Goal: Task Accomplishment & Management: Complete application form

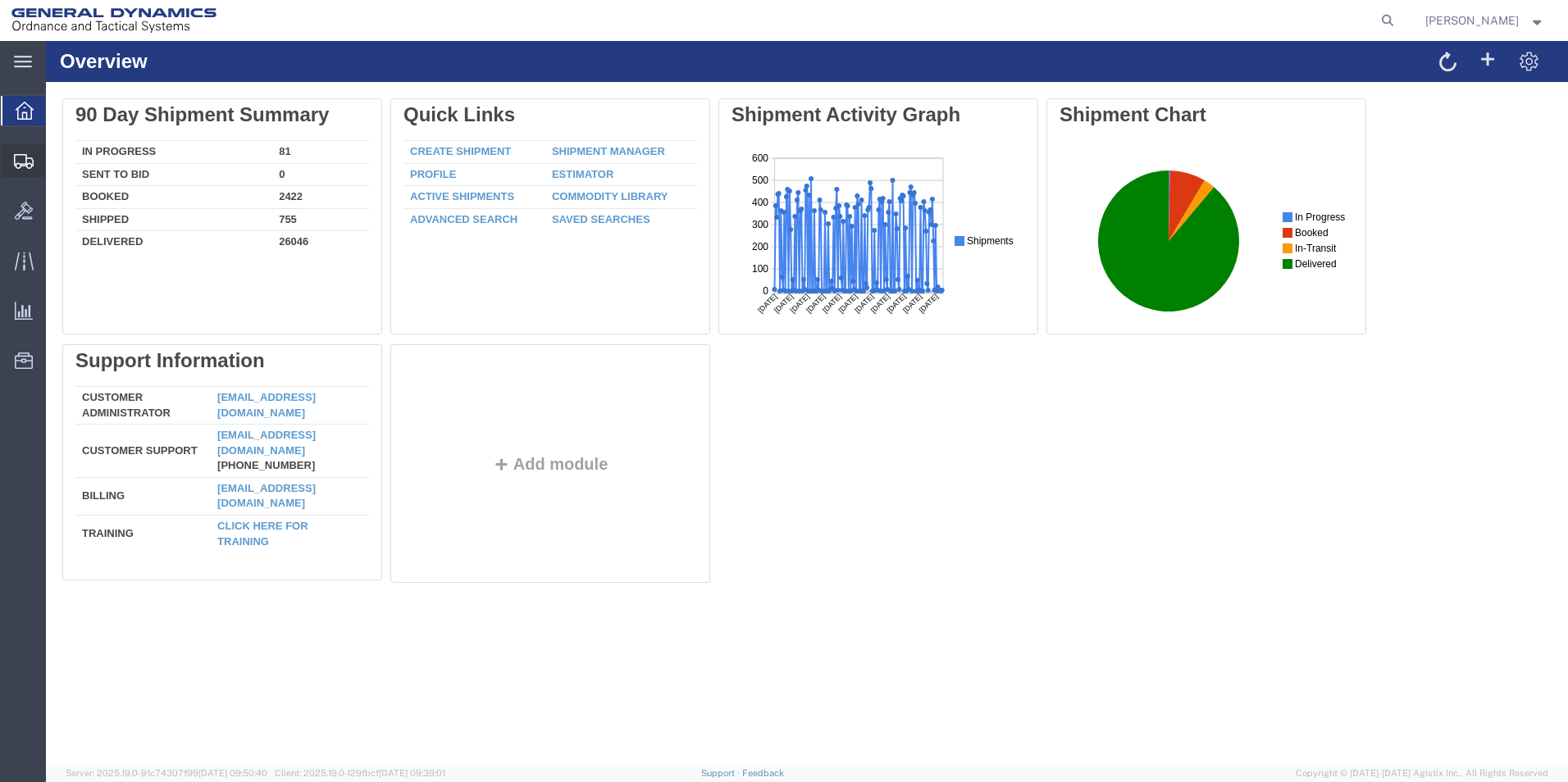
click at [0, 0] on span "Create Shipment" at bounding box center [0, 0] width 0 height 0
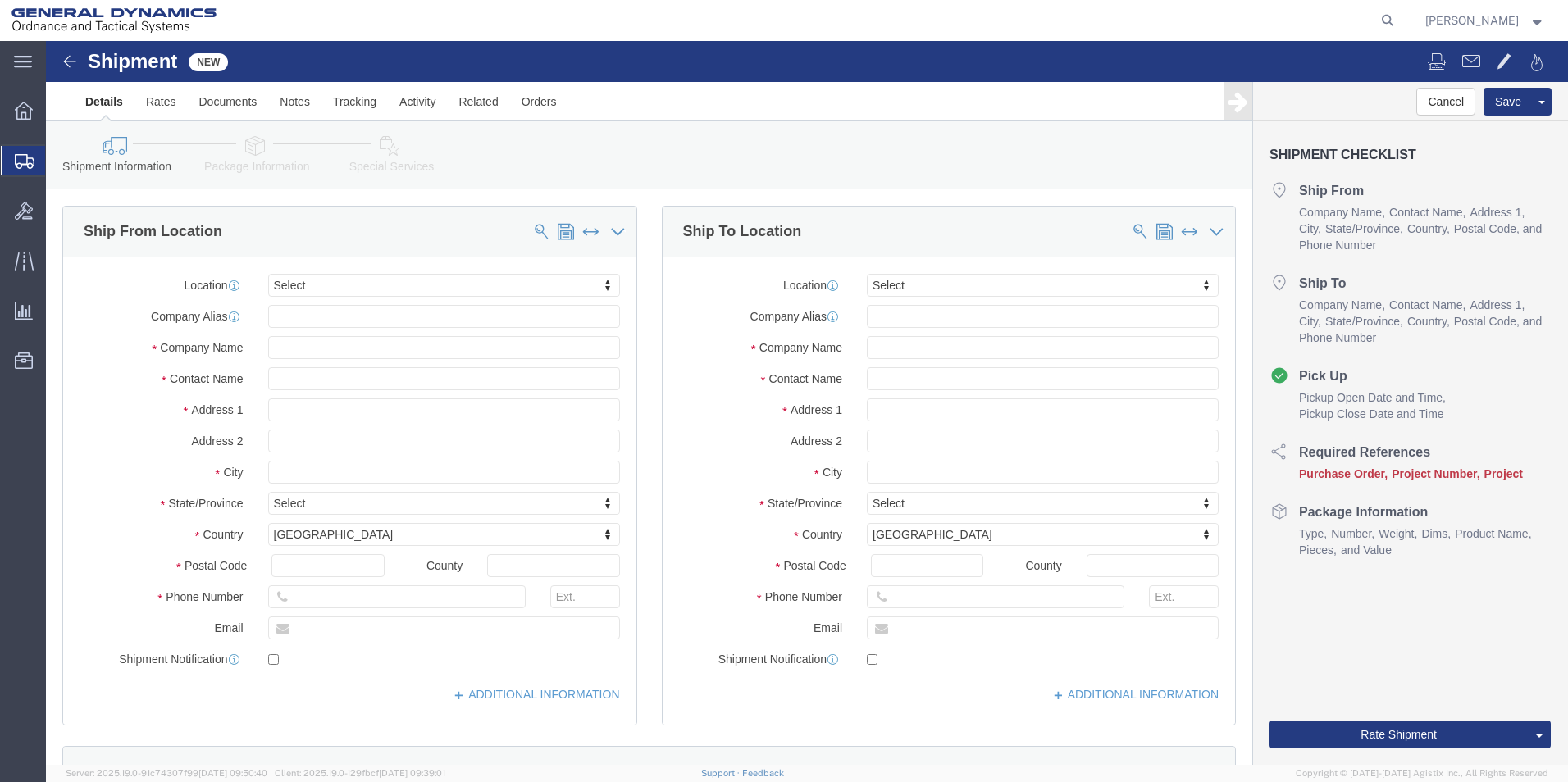
select select
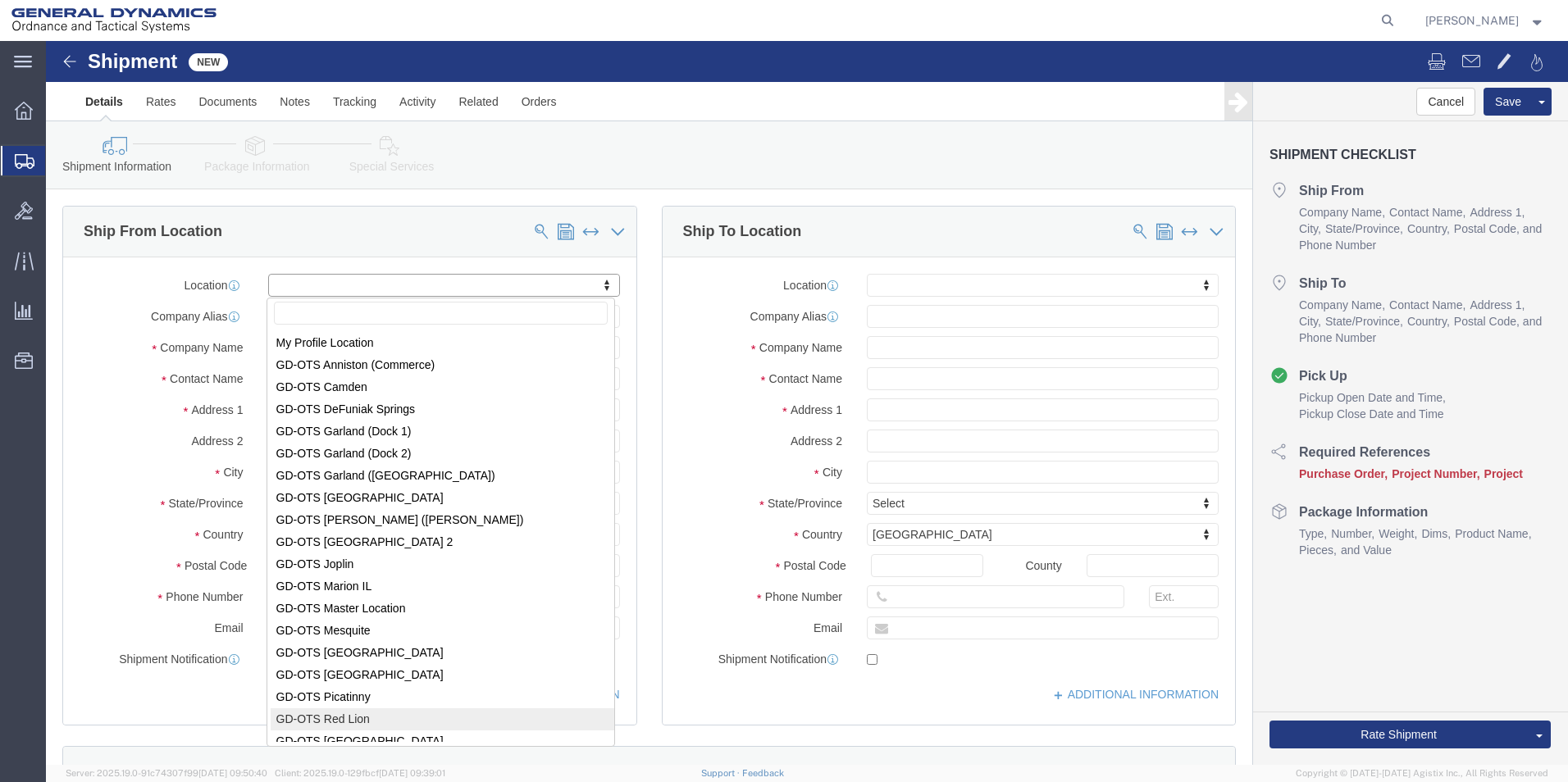
select select "310"
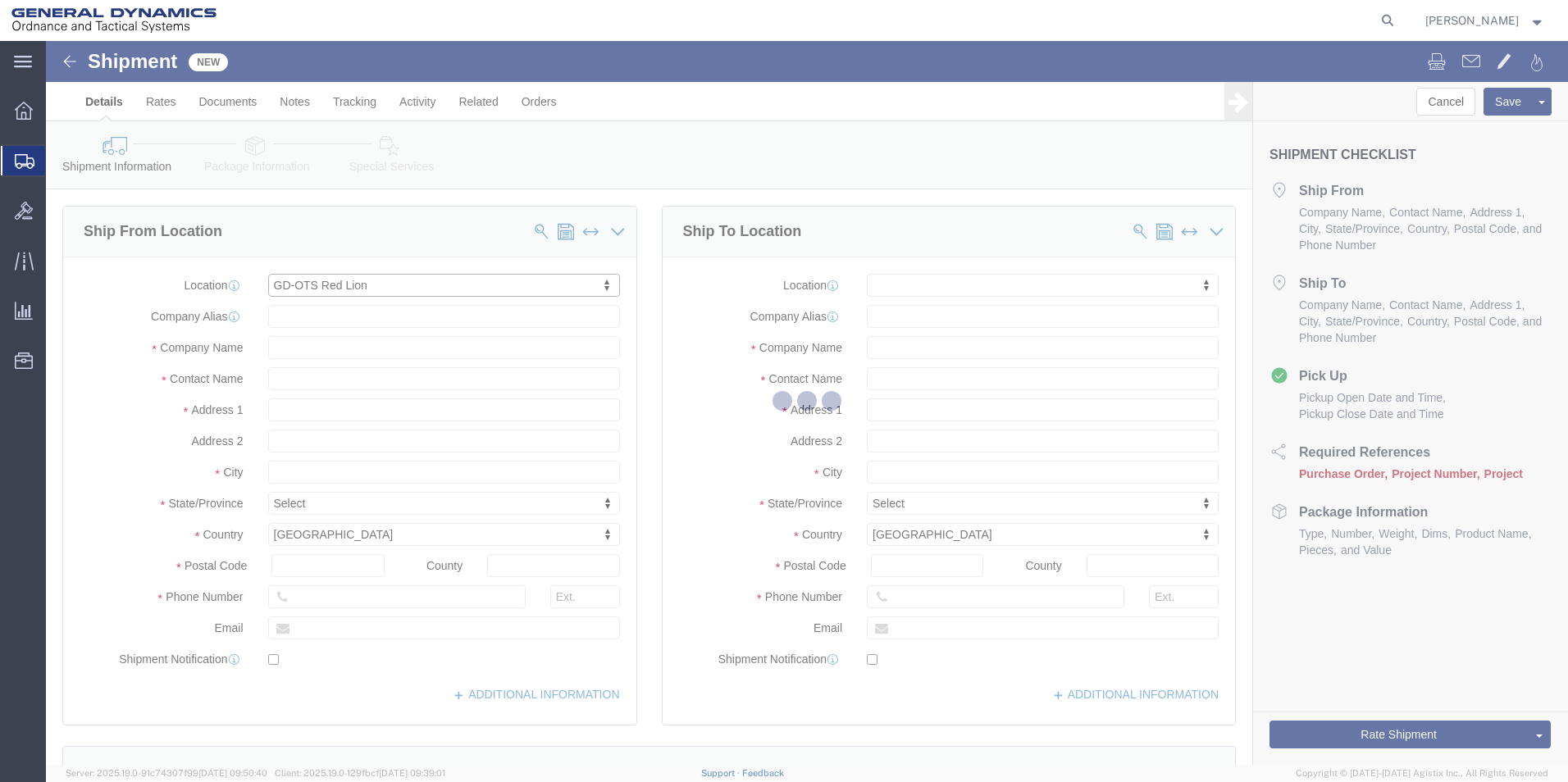
type input "[STREET_ADDRESS]"
type input "17356"
type input "[PHONE_NUMBER]"
type input "REDLPAHIG0"
type input "General Dynamics - OTS"
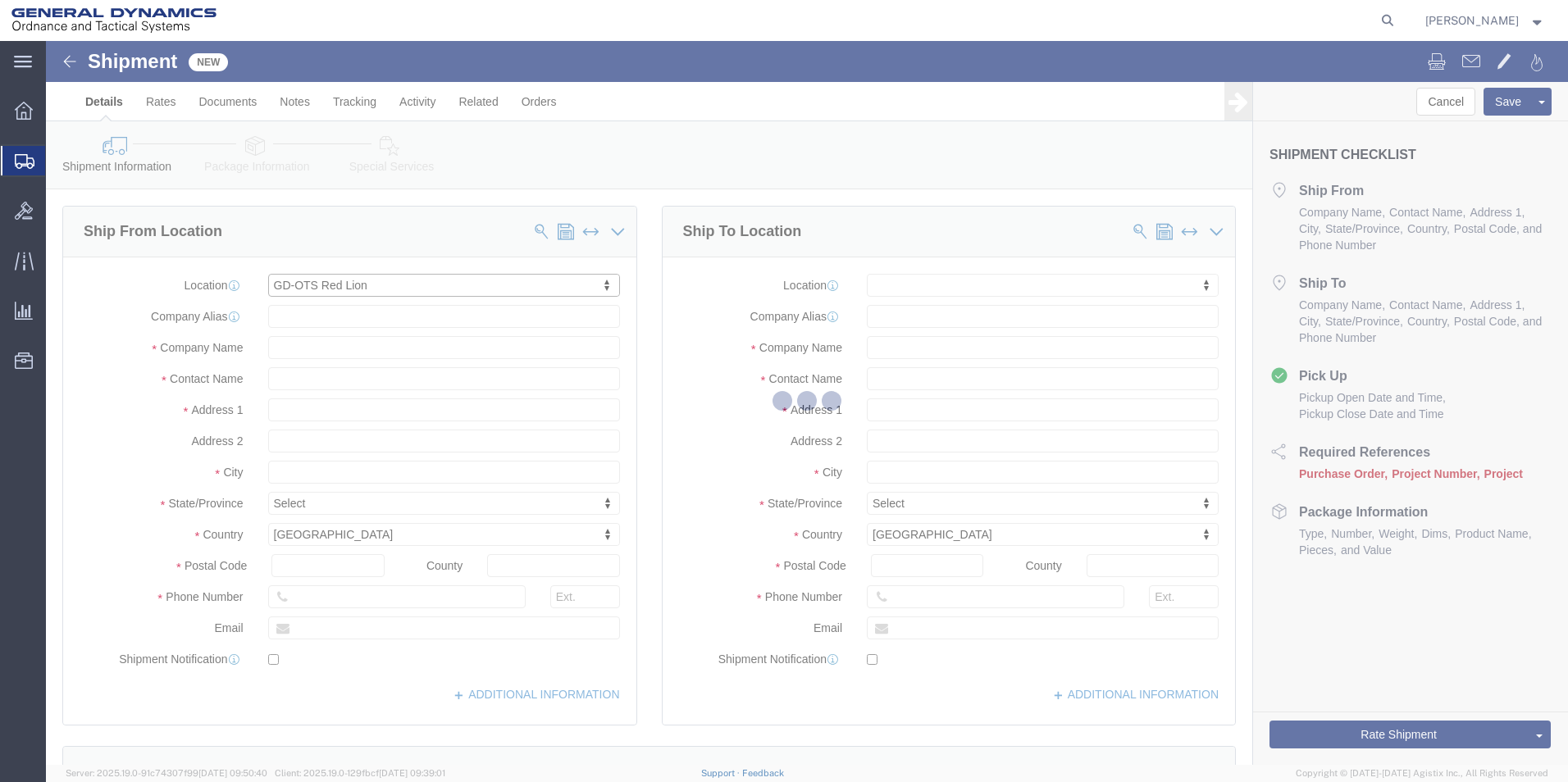
type input "Red Lion"
select select "PA"
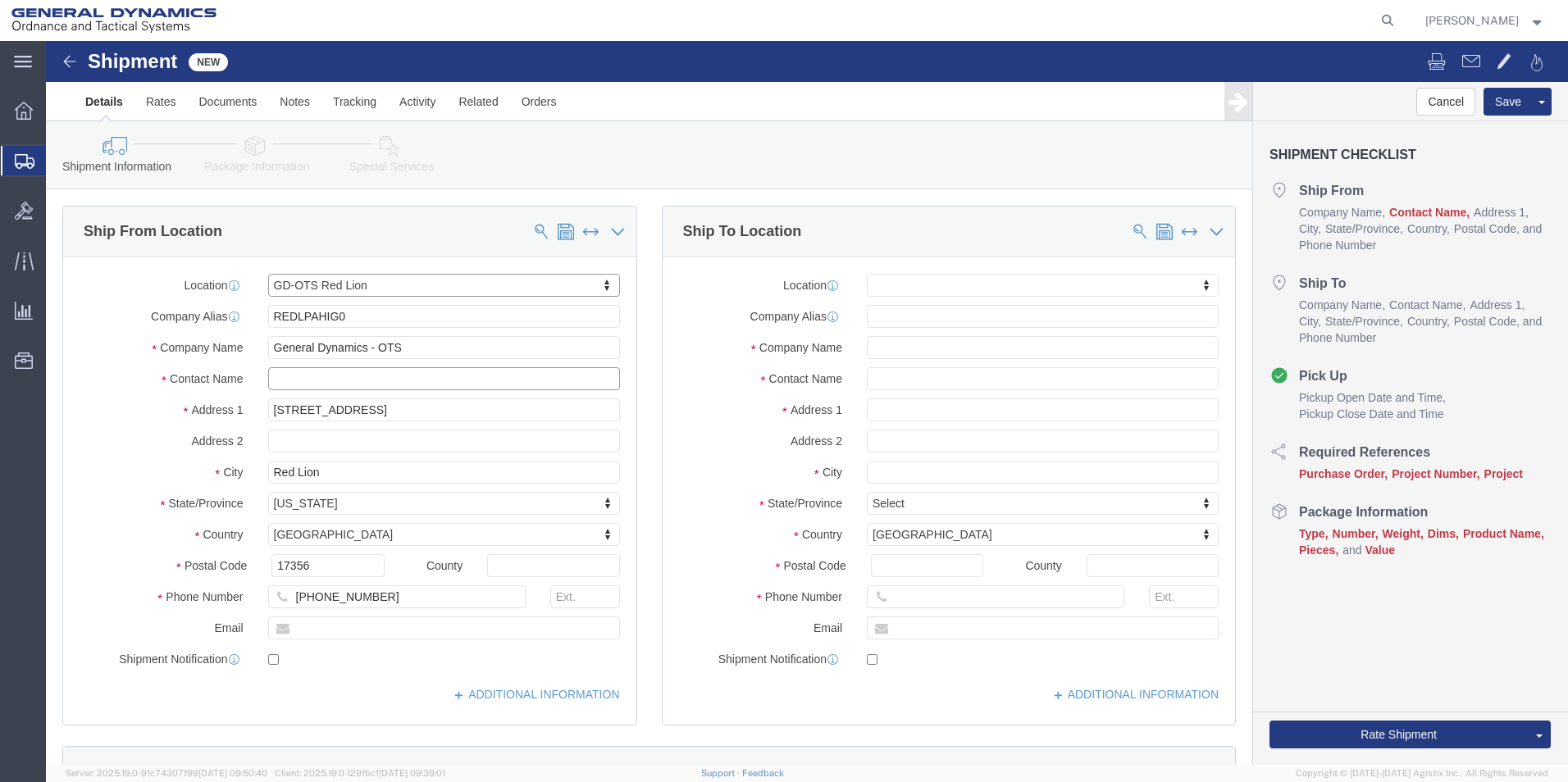
click input "text"
type input "[PERSON_NAME]"
click input "text"
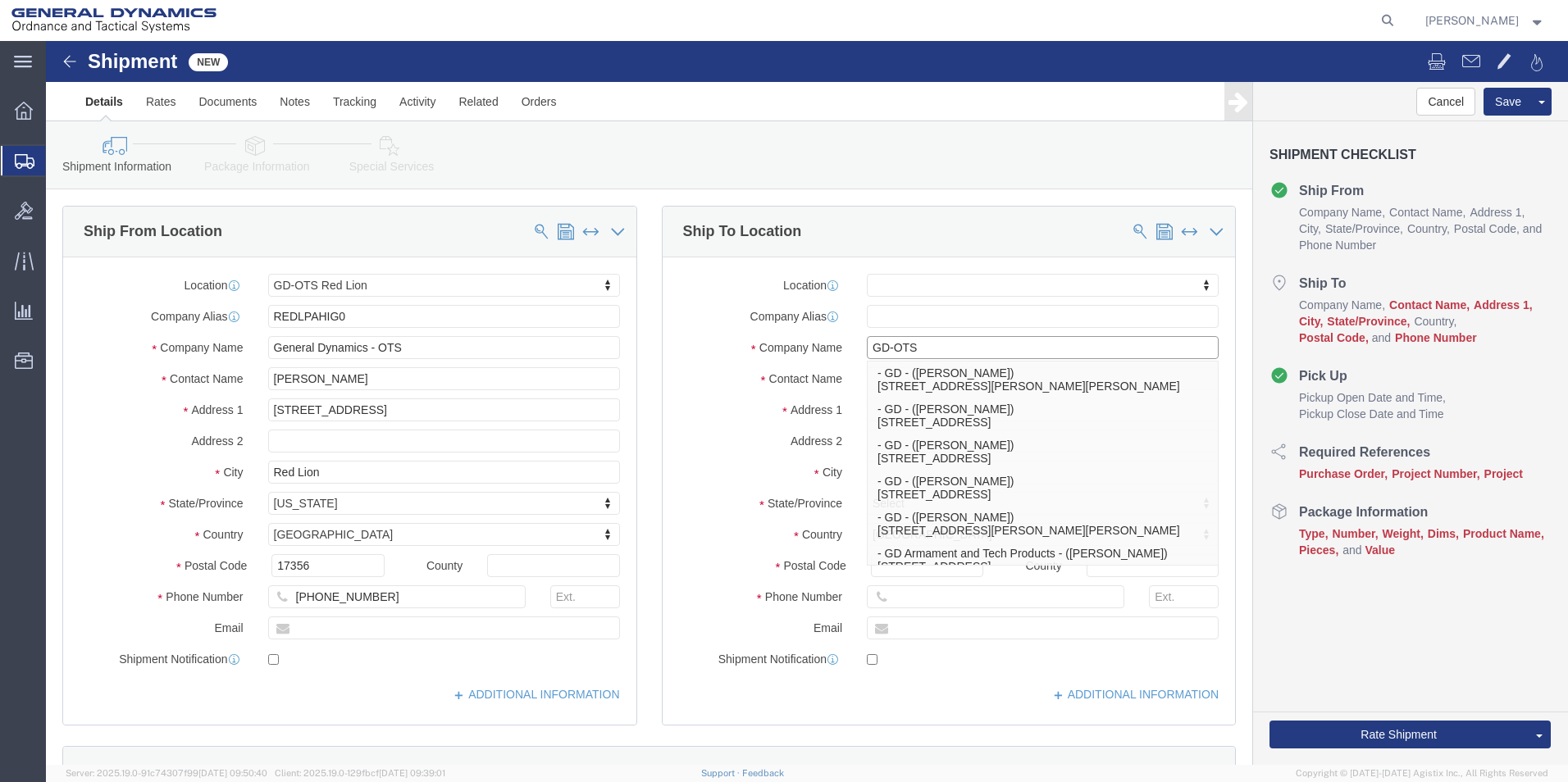
type input "GD-OTS"
click div "Location My Profile Location GD-OTS [GEOGRAPHIC_DATA] (Commerce) GD-OTS [GEOGRA…"
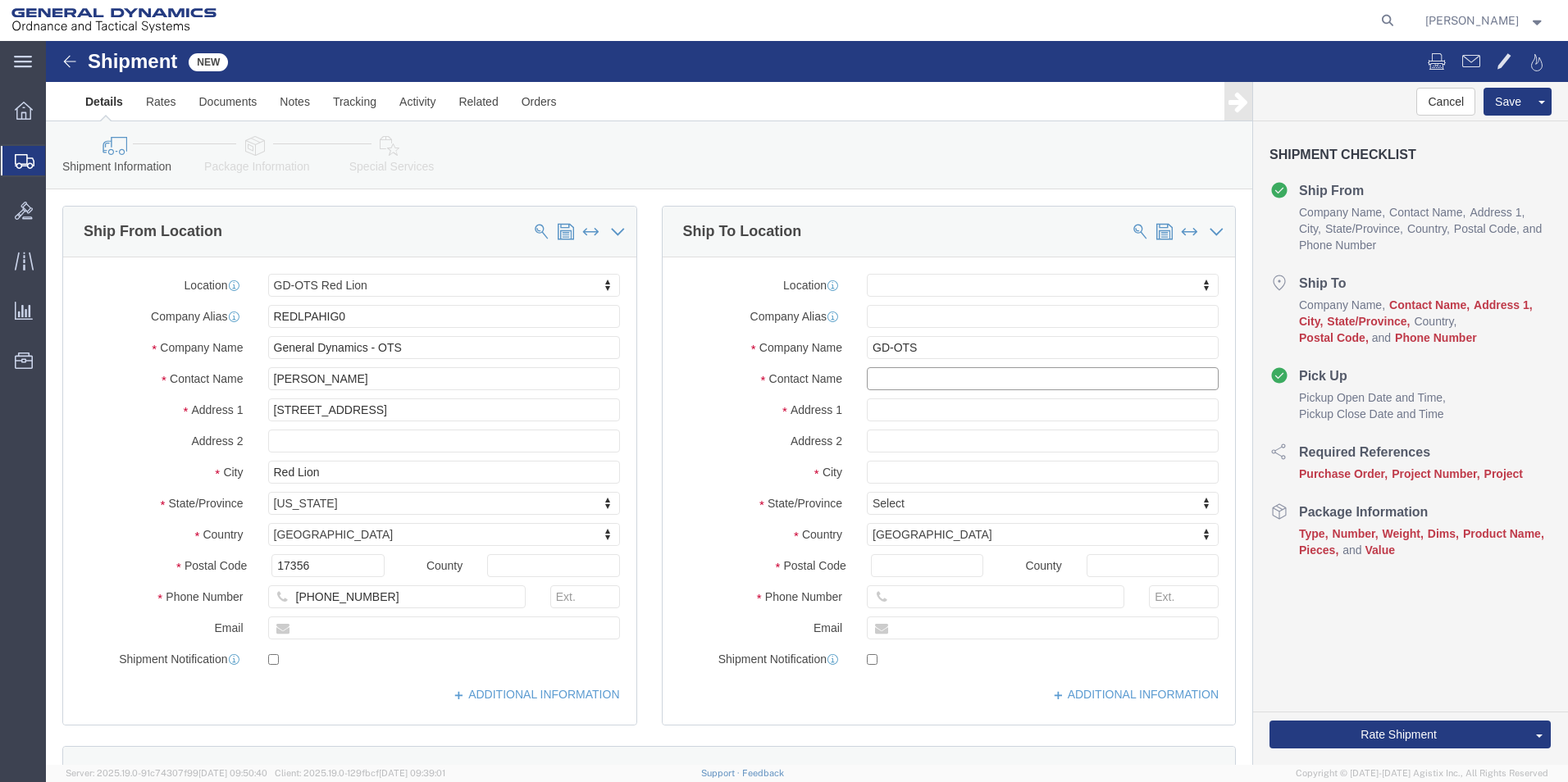
click input "text"
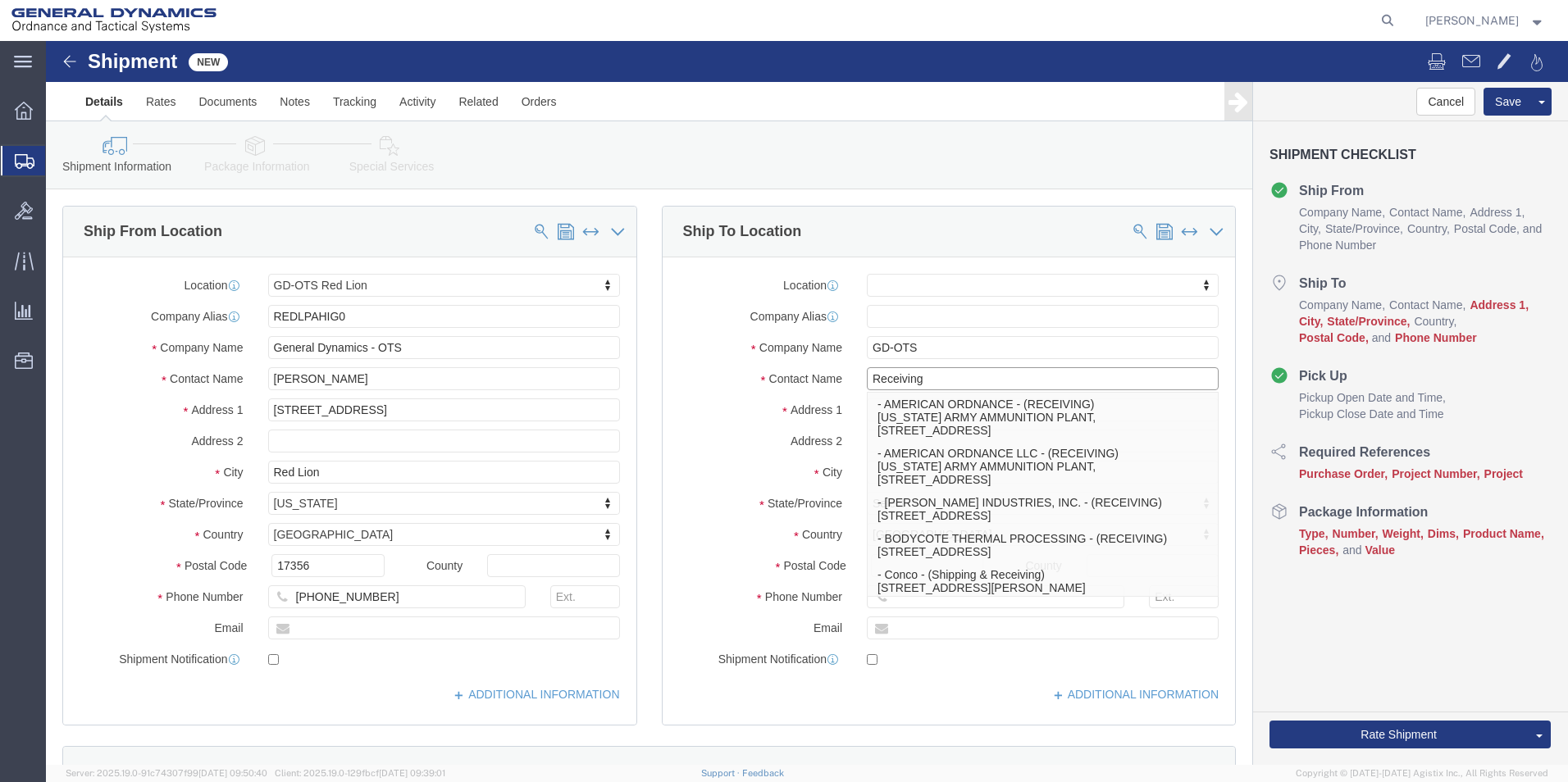
type input "Receiving"
click label "Address 1"
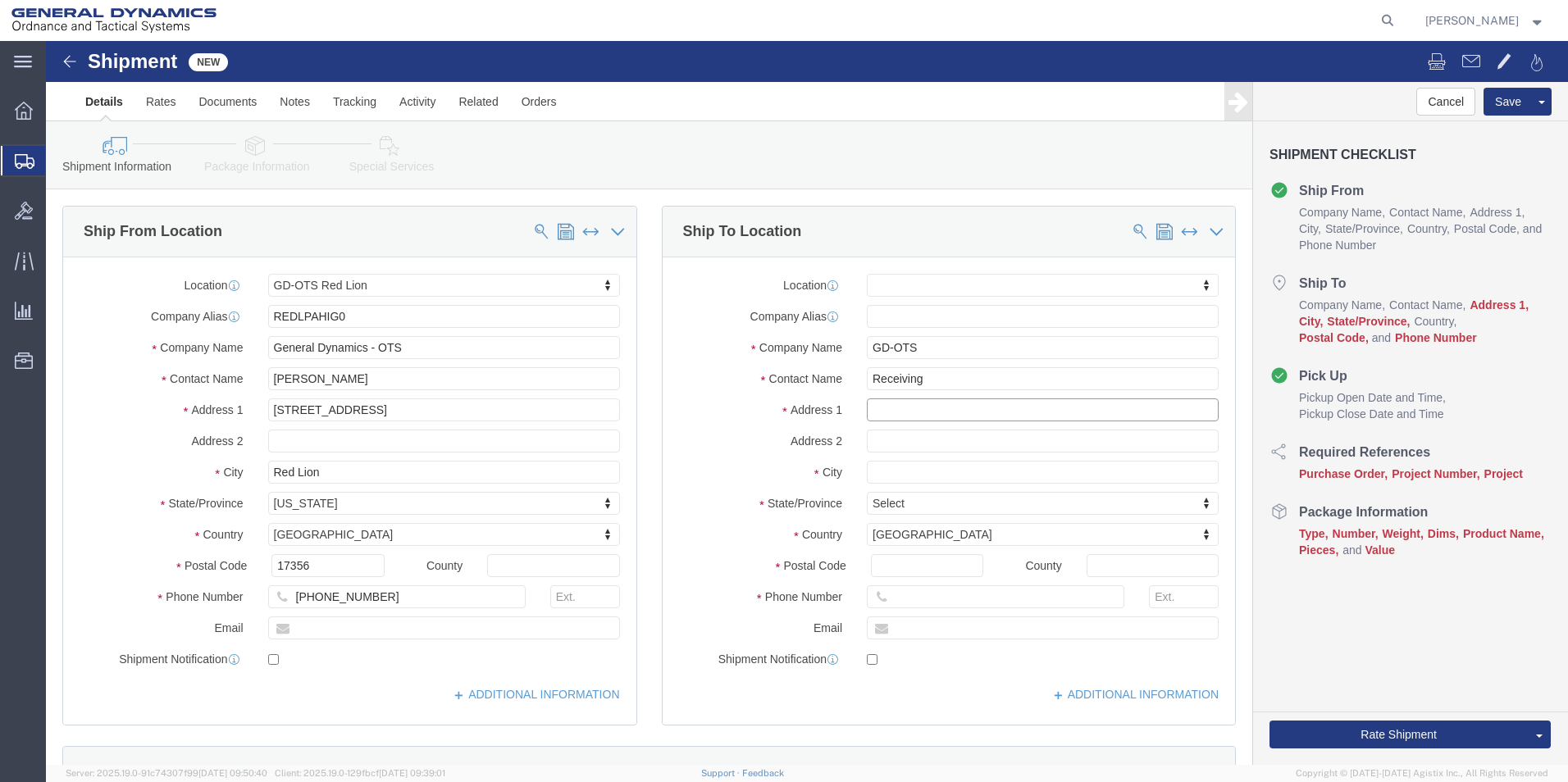
click input "text"
type input "8000"
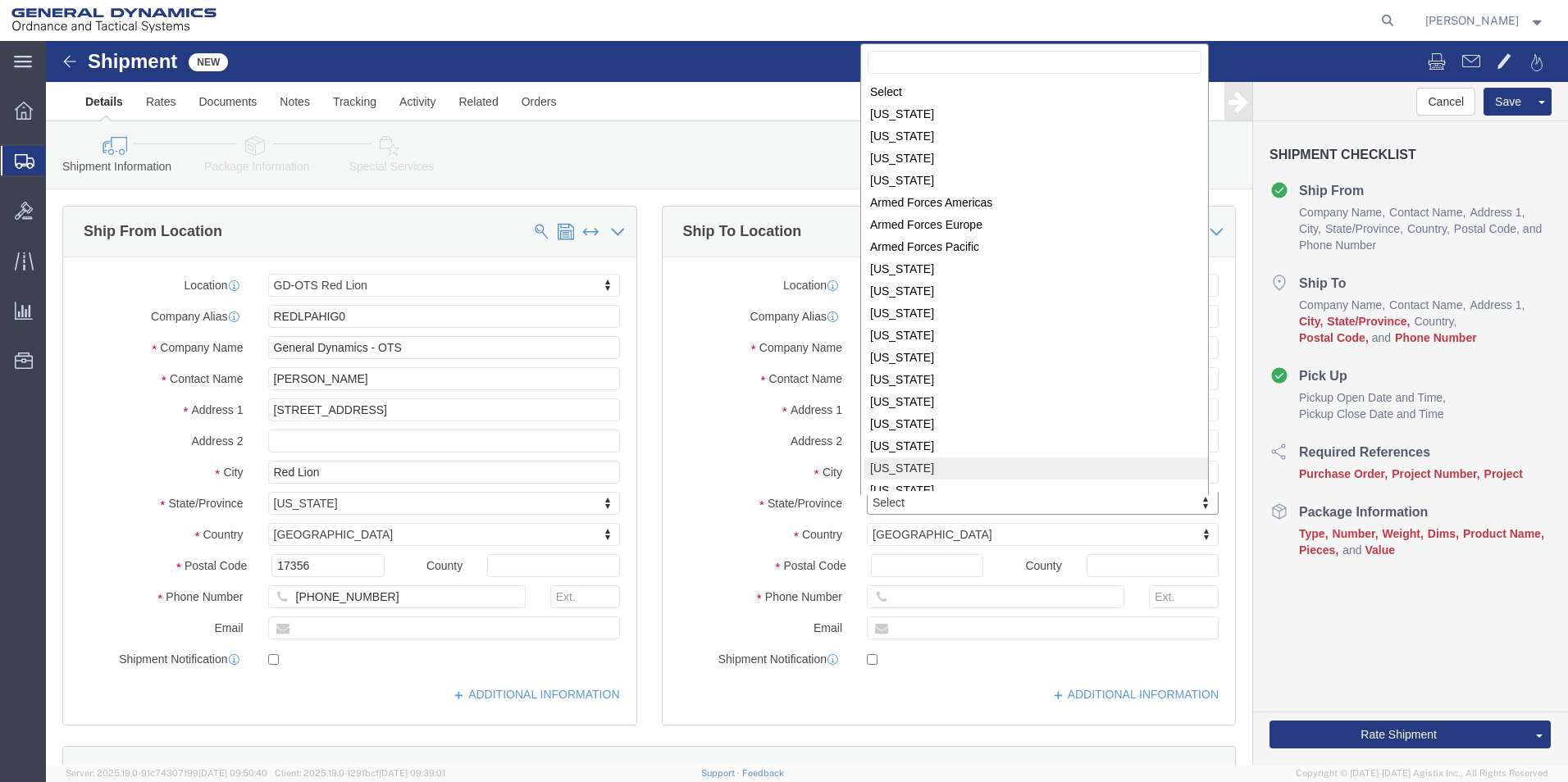
scroll to position [3, 0]
select select
select select "IL"
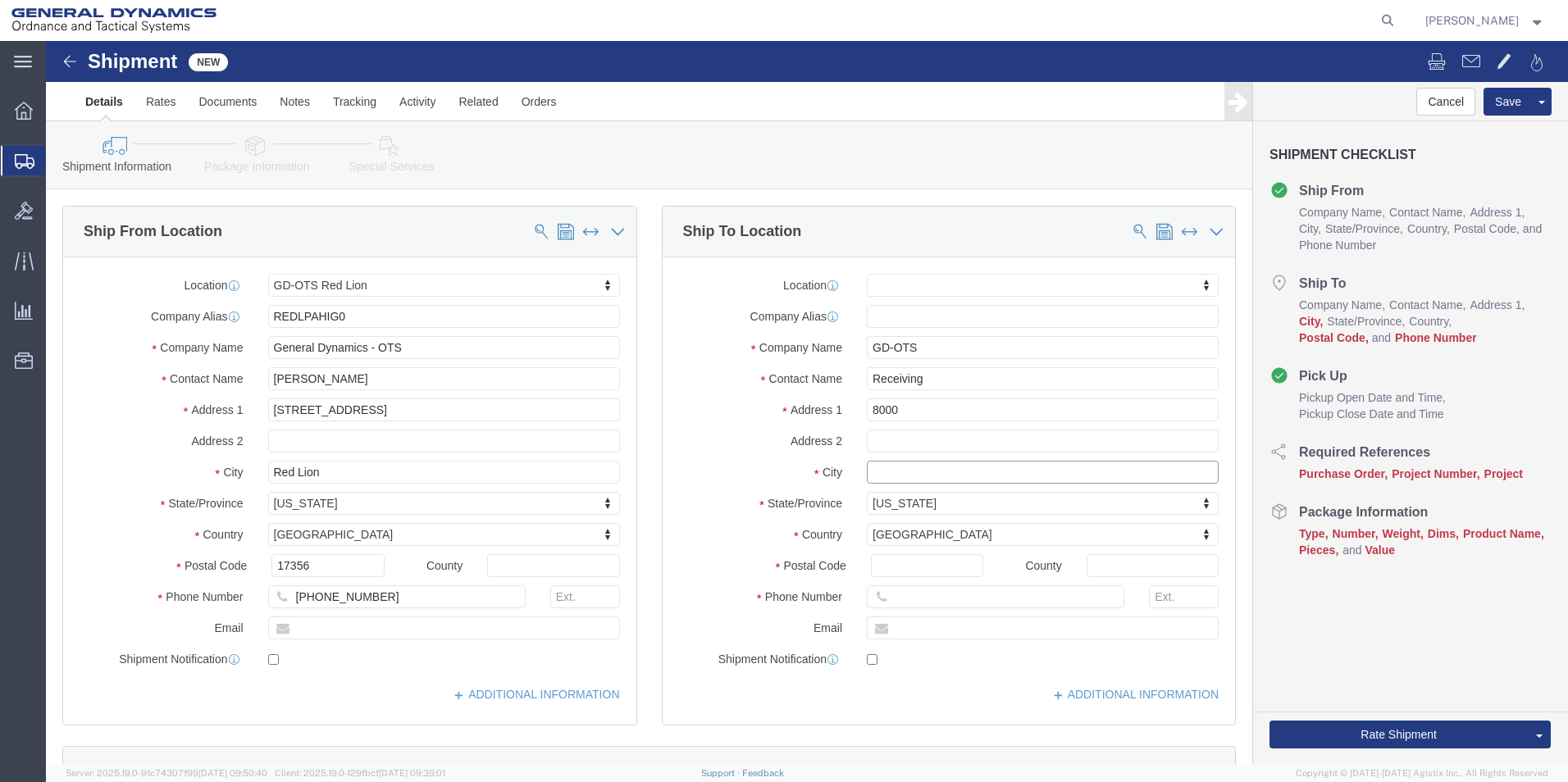
click input "text"
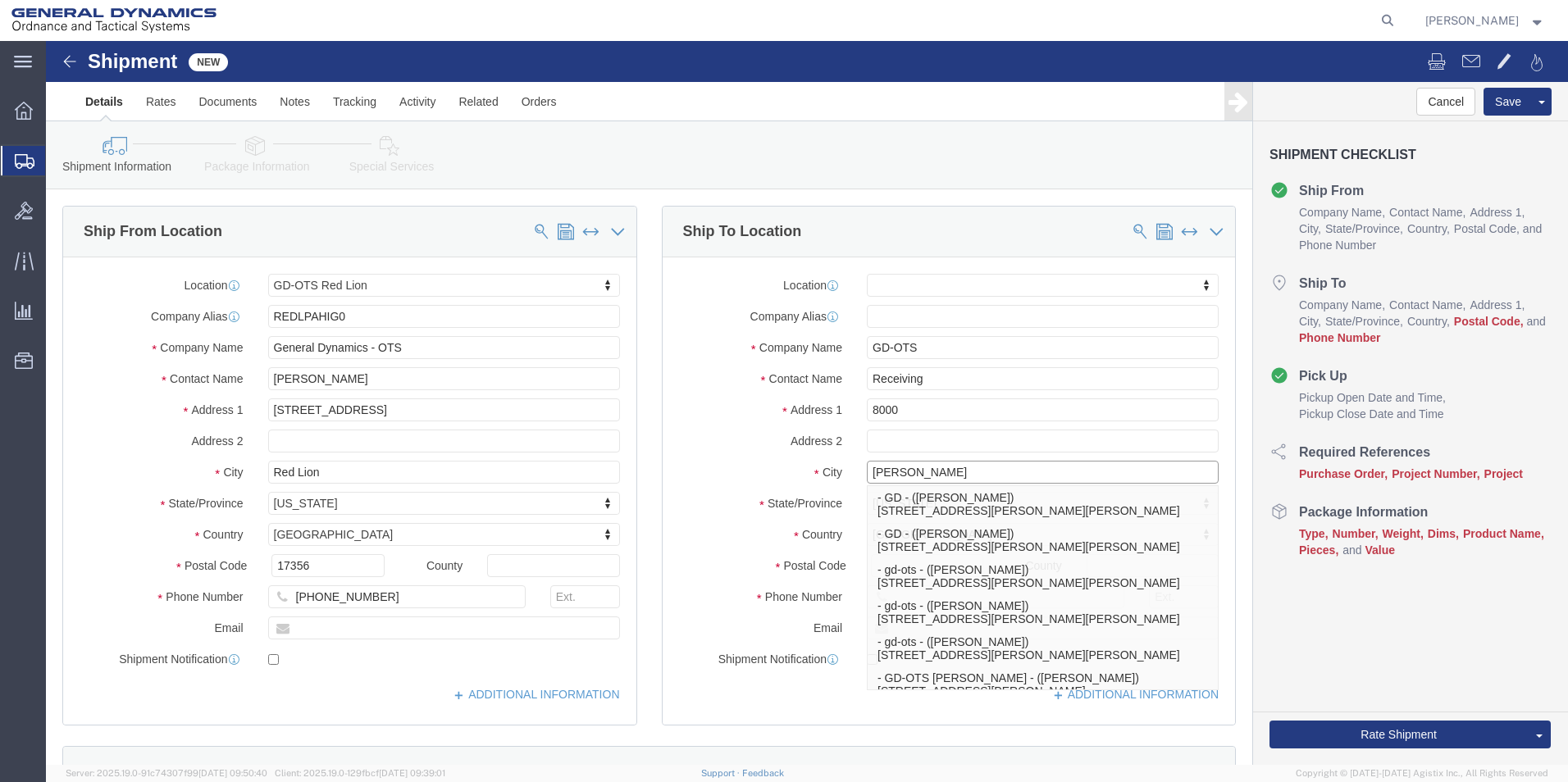
type input "[PERSON_NAME]"
select select
click label "Address 2"
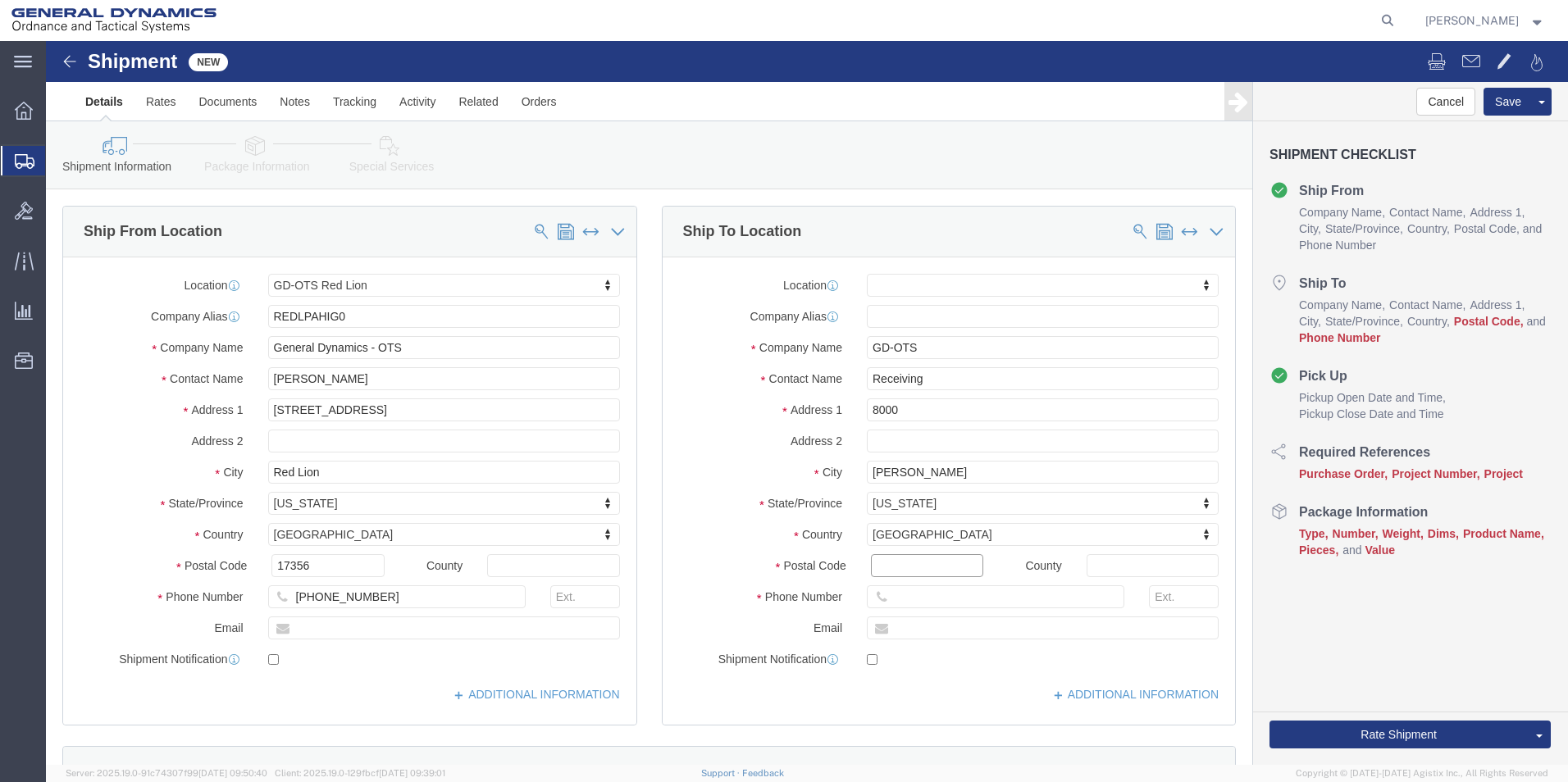
click input "Postal Code"
type input "62959"
select select
click input "text"
type input "[PHONE_NUMBER]"
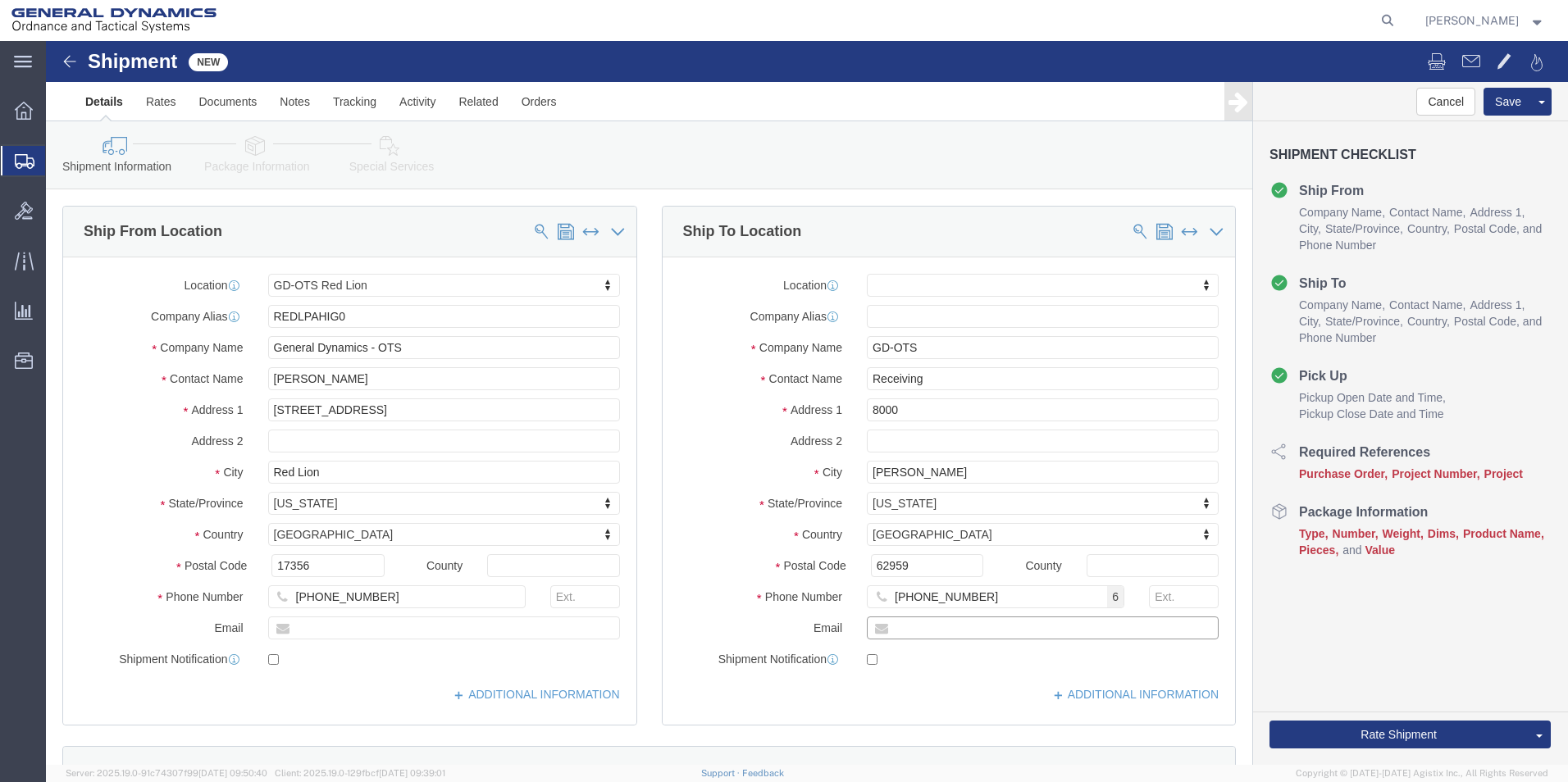
drag, startPoint x: 889, startPoint y: 585, endPoint x: 877, endPoint y: 584, distance: 12.0
click input "text"
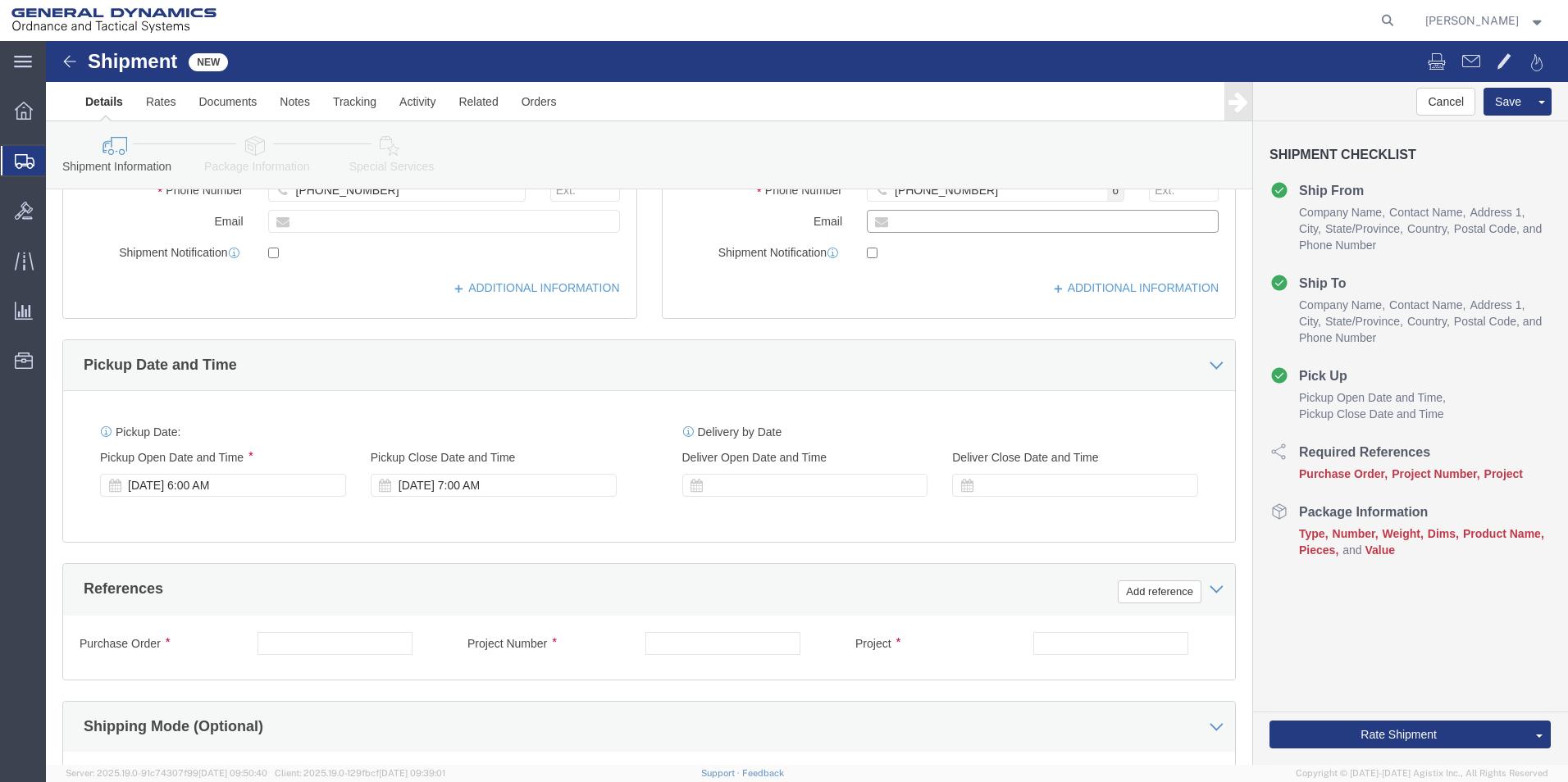
scroll to position [410, 0]
click input "text"
type input "3"
type input "28849"
type input "30100305"
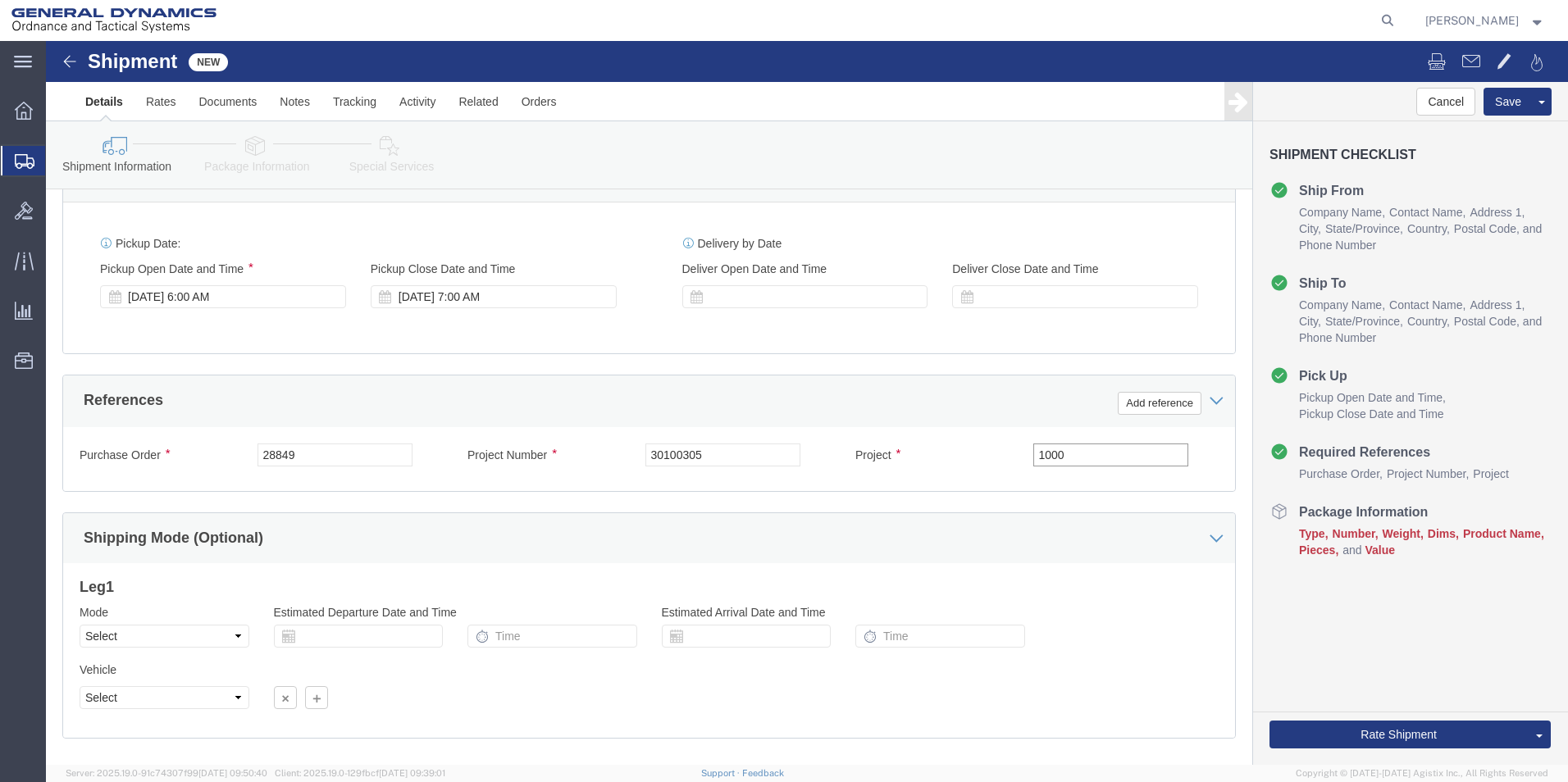
scroll to position [683, 0]
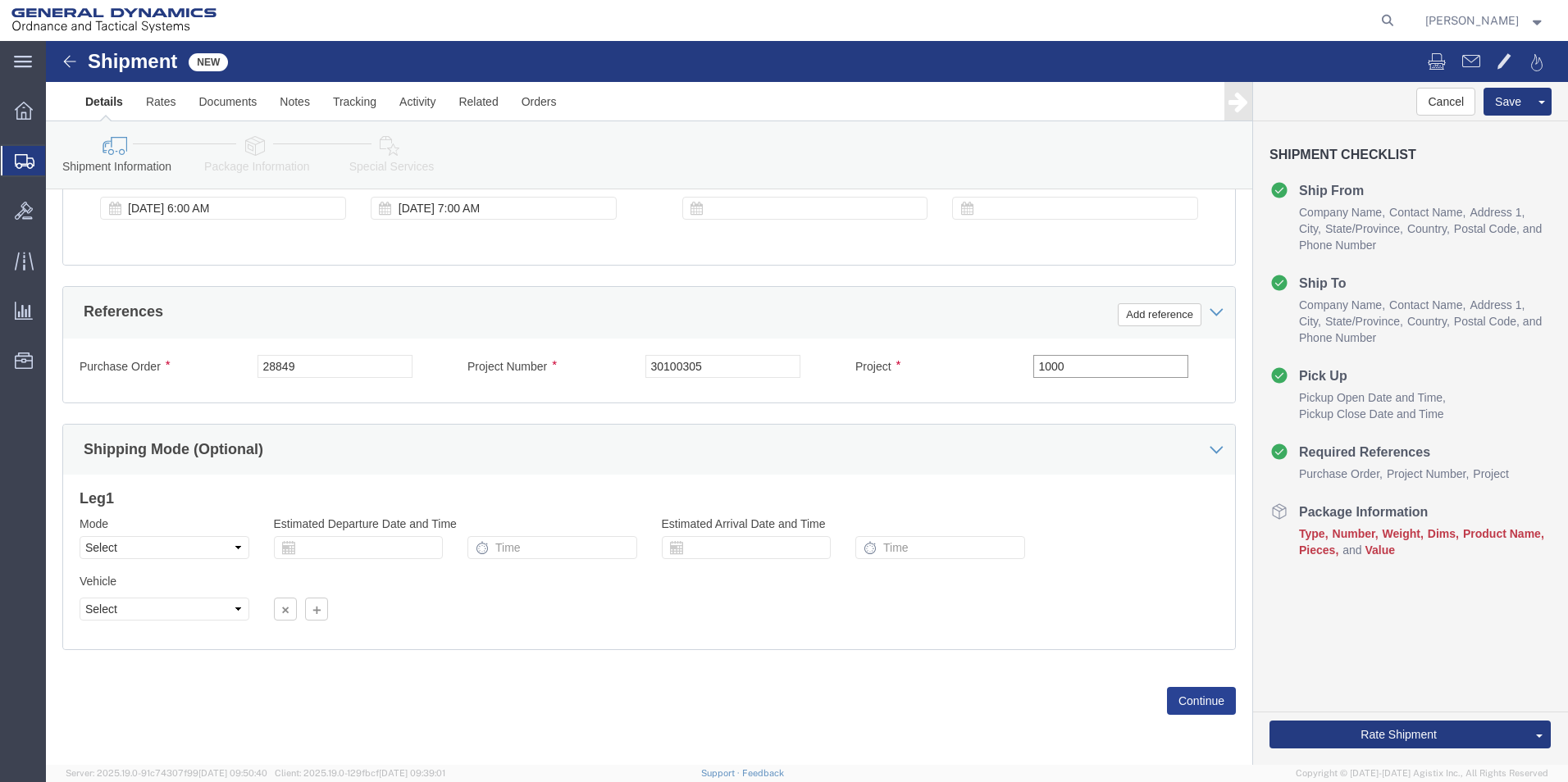
type input "1000"
click button "Continue"
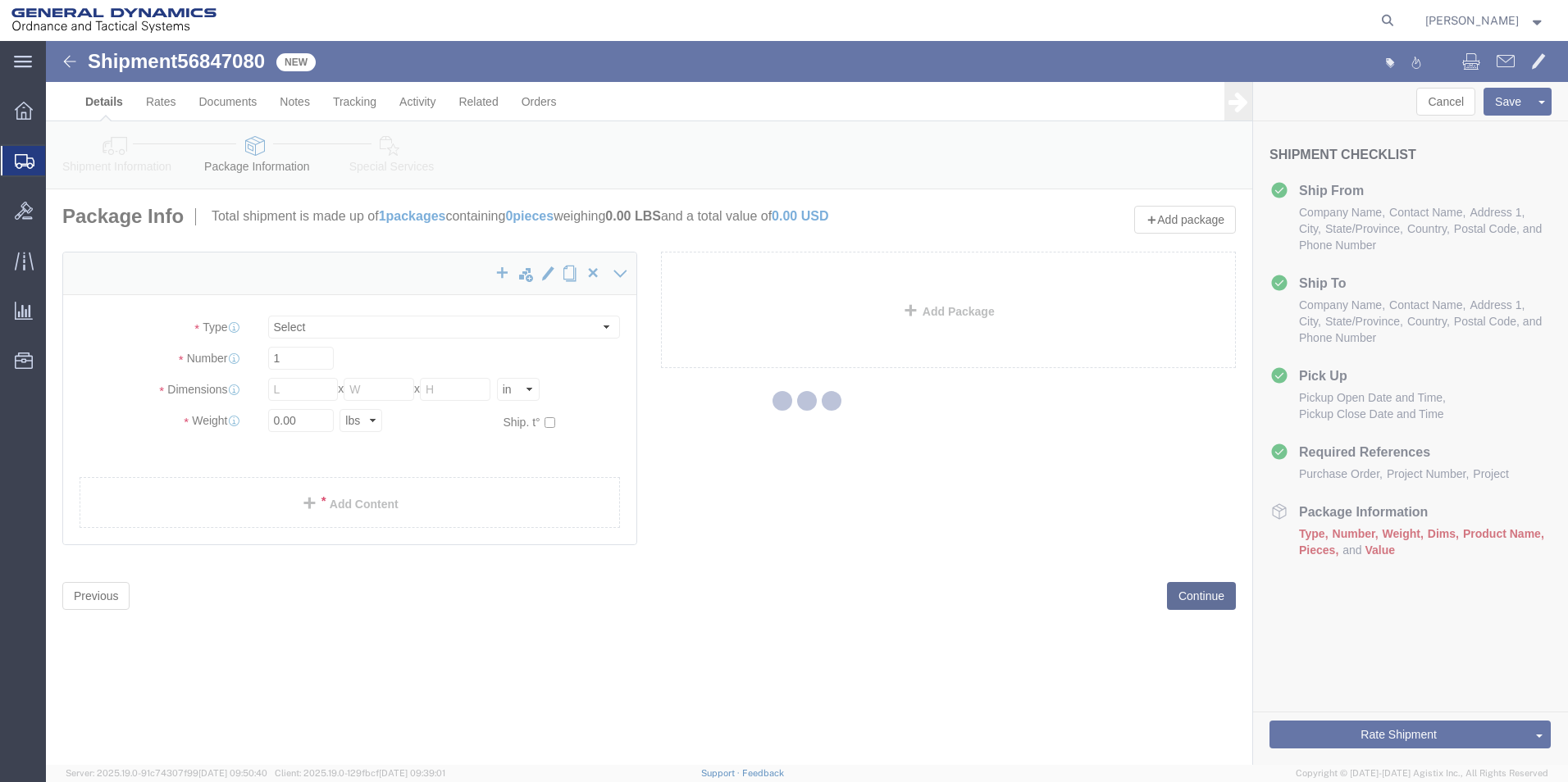
select select "CBOX"
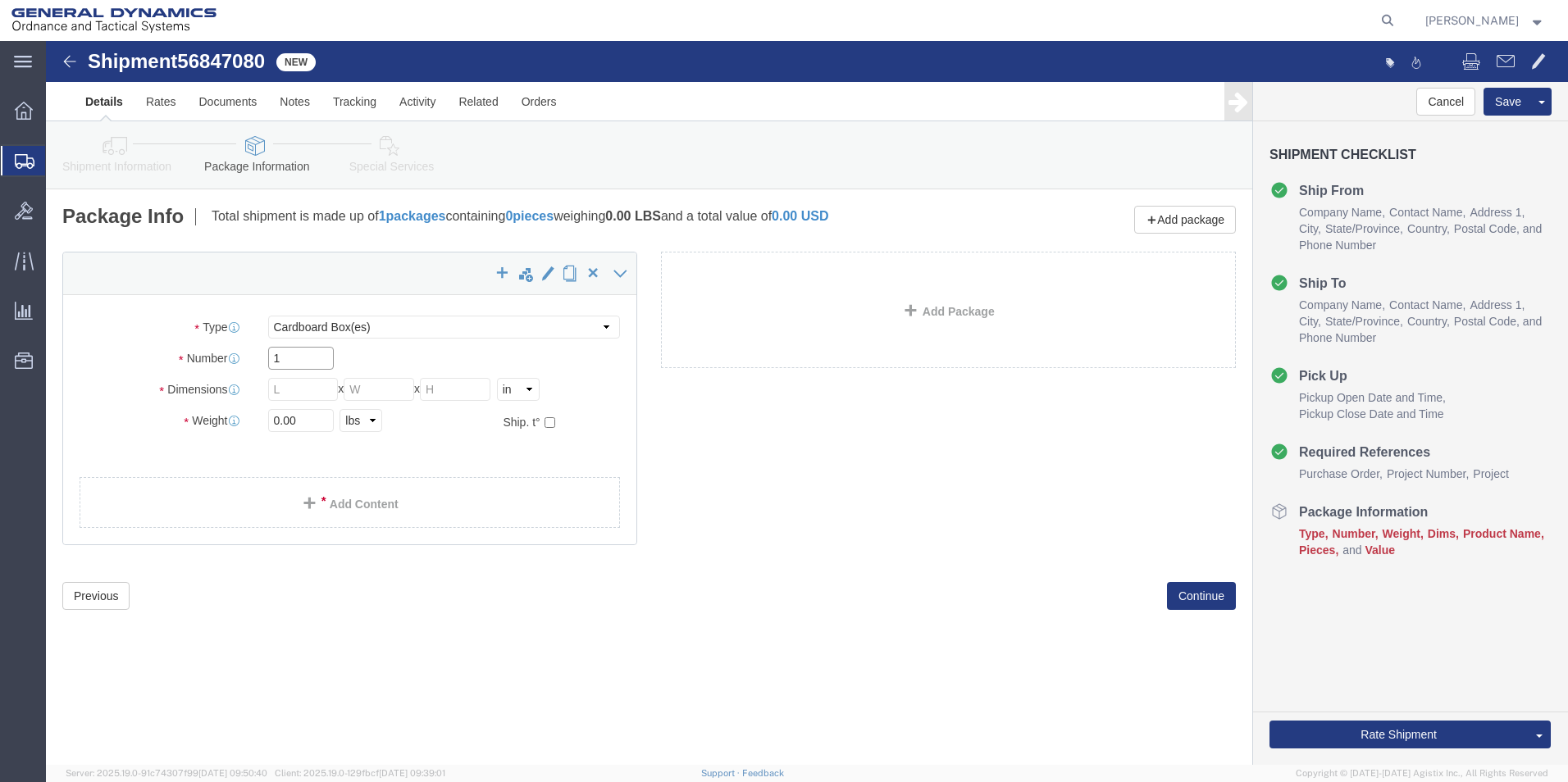
click input "1"
drag, startPoint x: 178, startPoint y: 320, endPoint x: 124, endPoint y: 316, distance: 54.1
click div "Number 1"
type input "8"
click input "text"
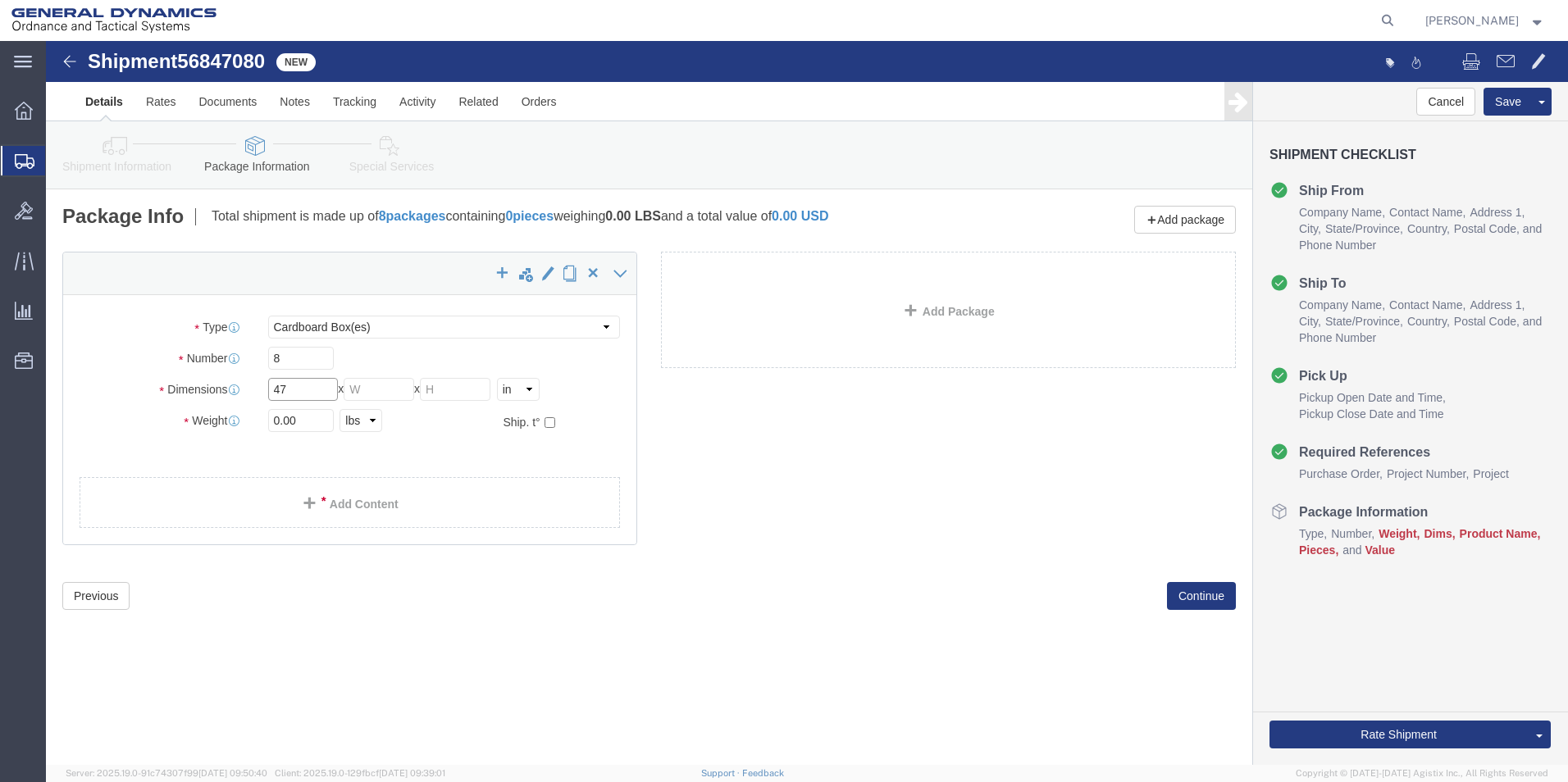
type input "47"
type input "42"
type input "39"
drag, startPoint x: 251, startPoint y: 386, endPoint x: 207, endPoint y: 379, distance: 44.6
click div "Weight 0.00 Select kgs lbs Ship. t°"
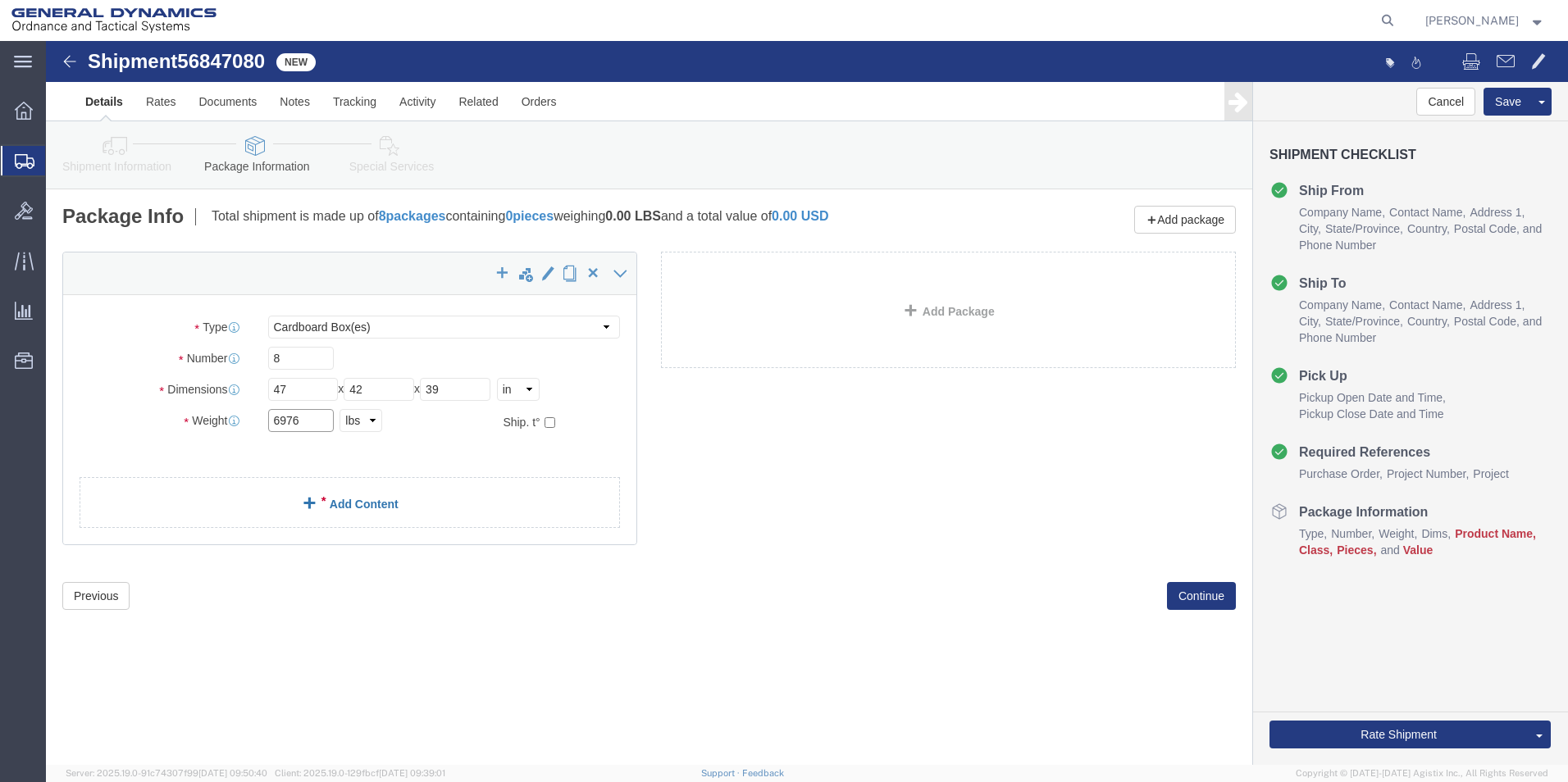
type input "6976"
click link "Add Content"
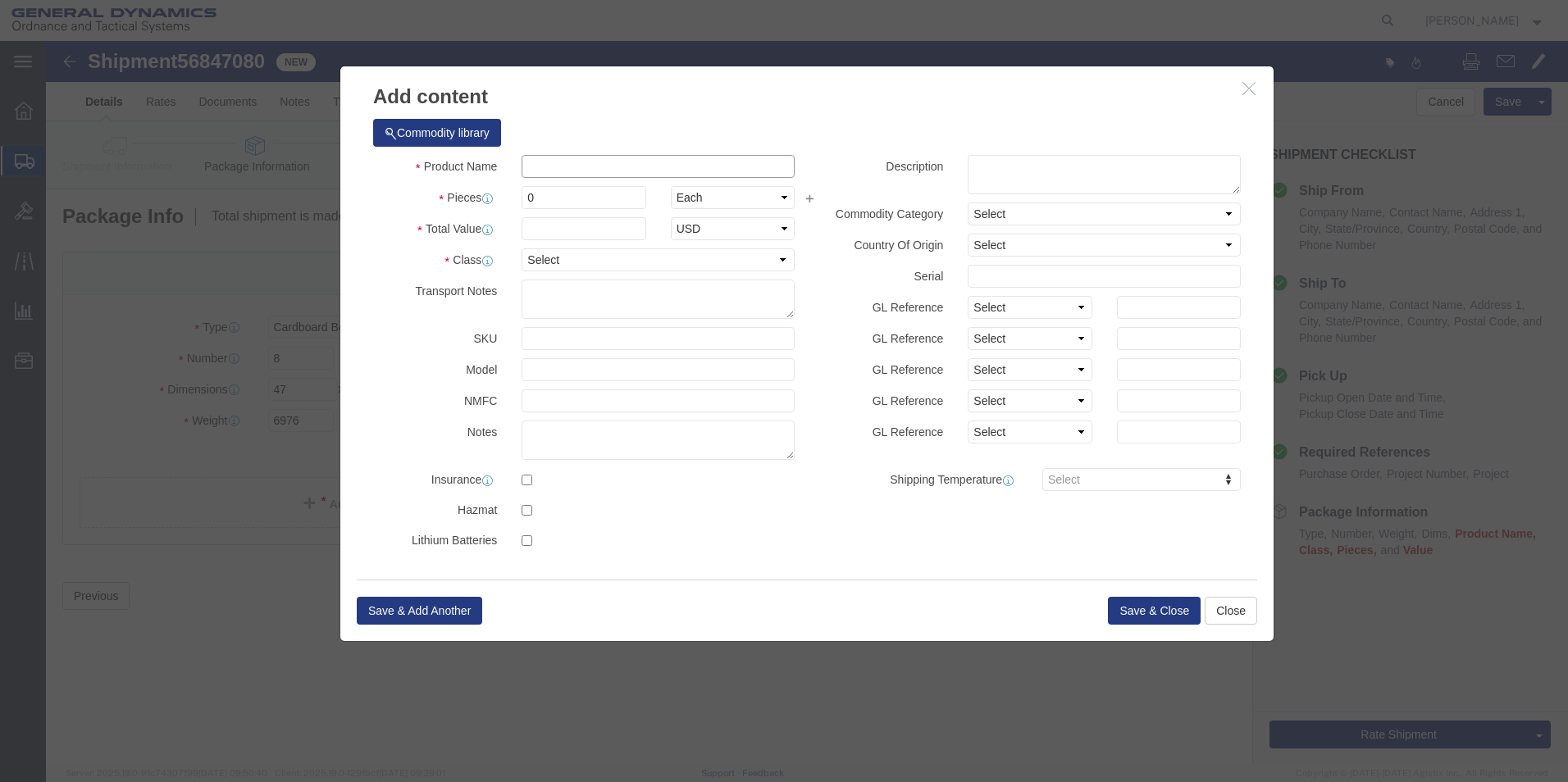
click input "text"
type input "KEW-PSA"
drag, startPoint x: 486, startPoint y: 156, endPoint x: 471, endPoint y: 161, distance: 15.8
click div "0"
type input "336"
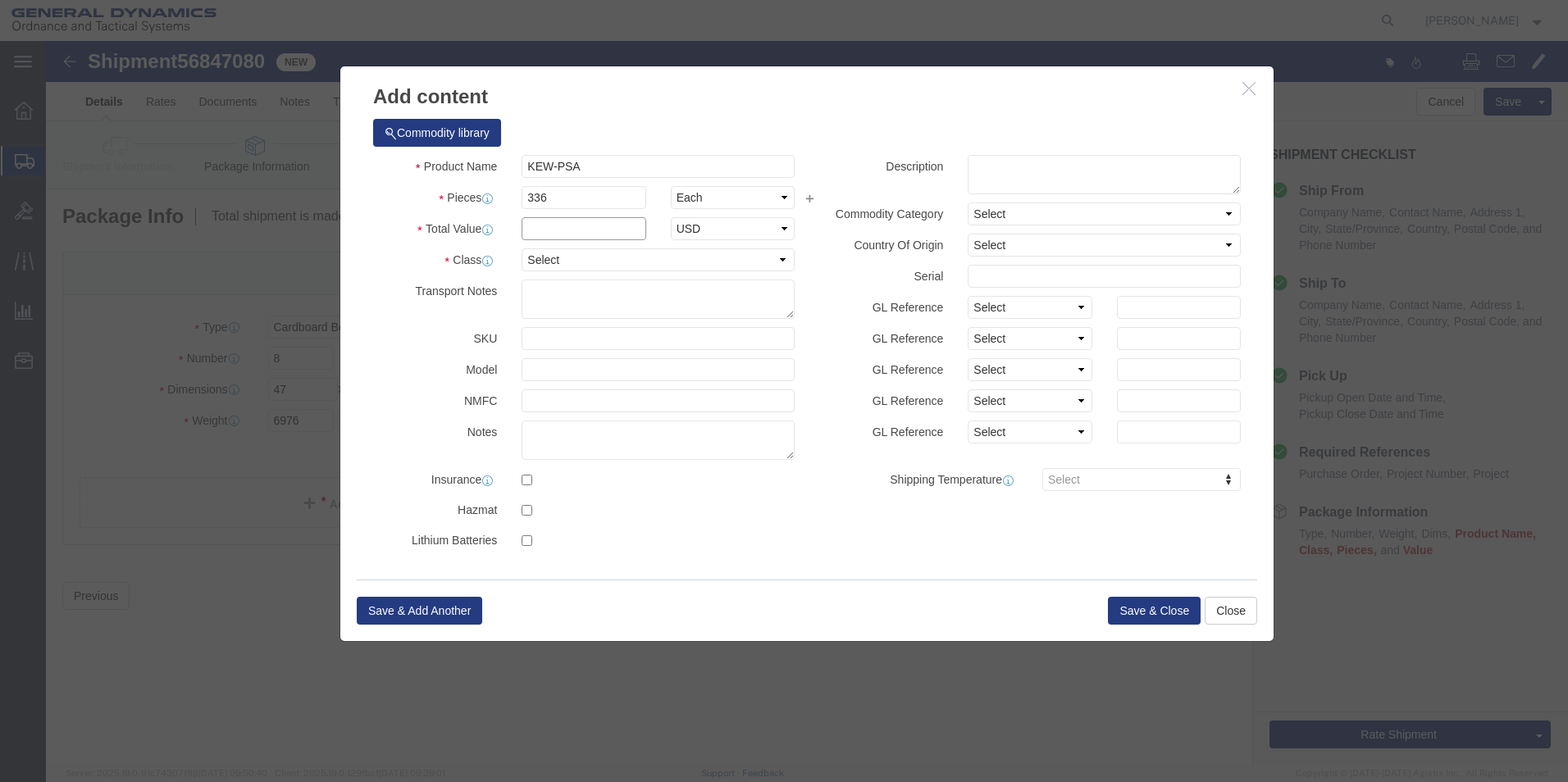
click input "text"
type input "1"
click div "Save & Add Another Save & Close Close"
click button "Save & Close"
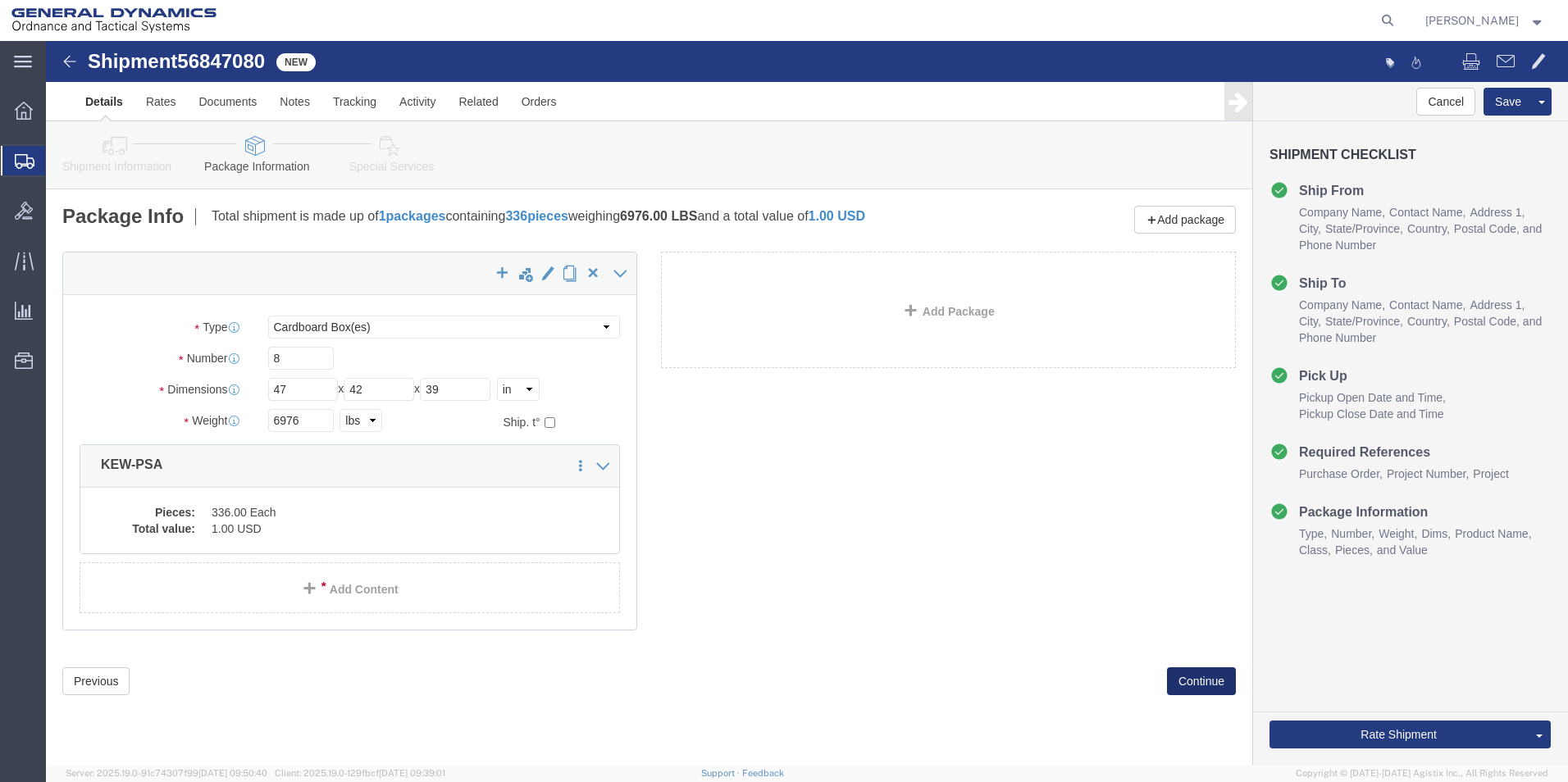
click button "Continue"
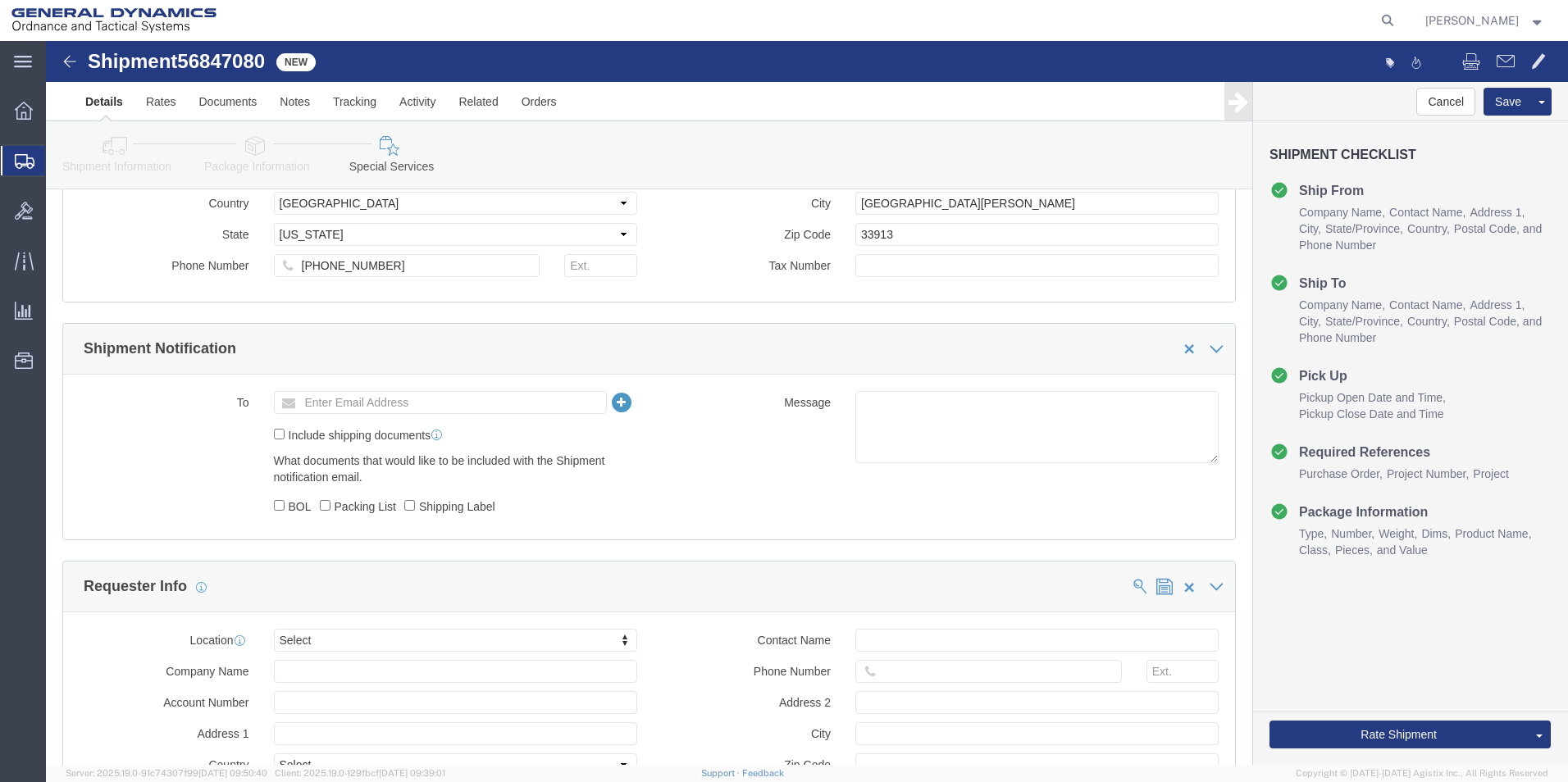
scroll to position [574, 0]
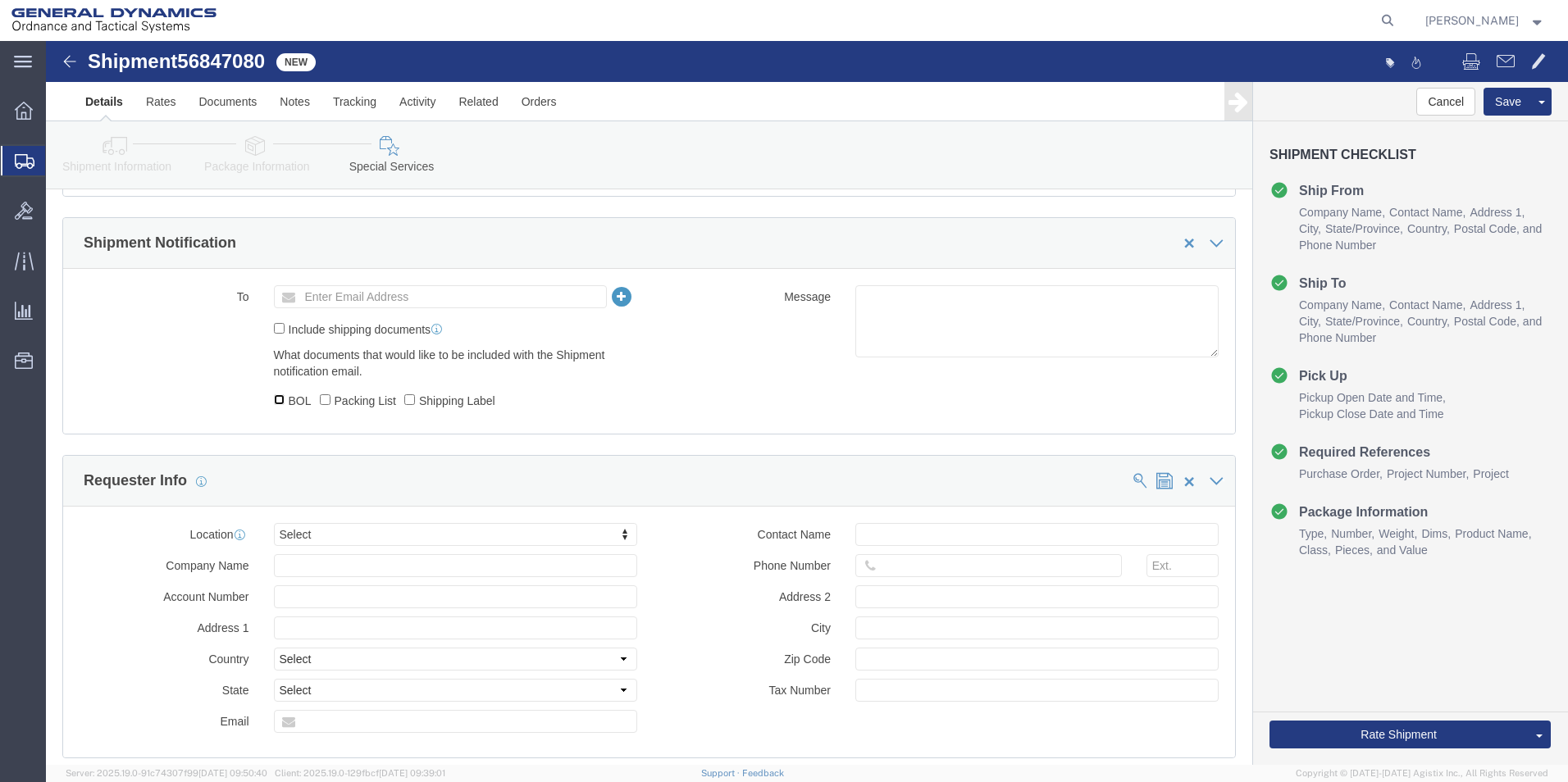
click input "BOL"
checkbox input "true"
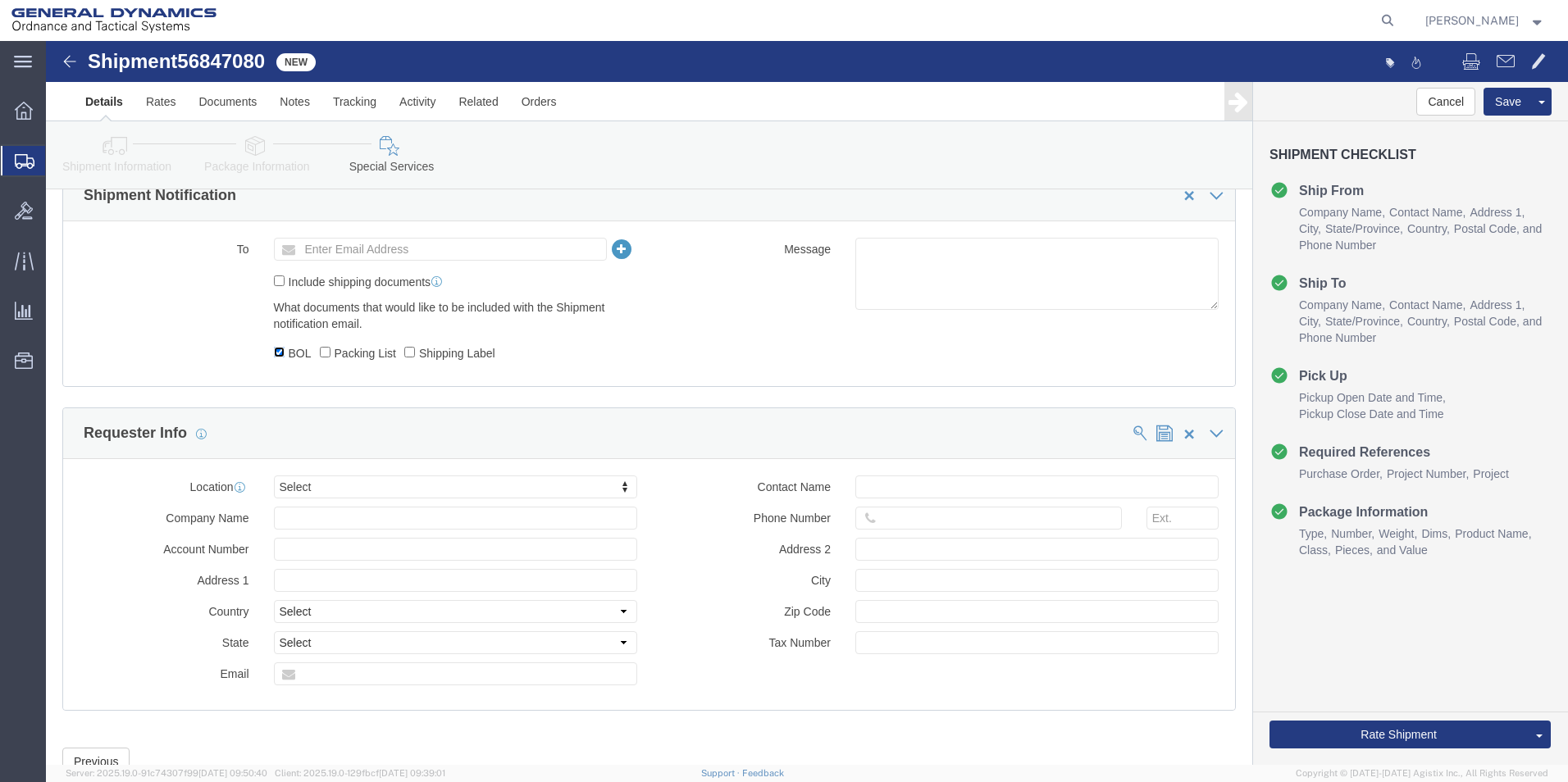
scroll to position [682, 0]
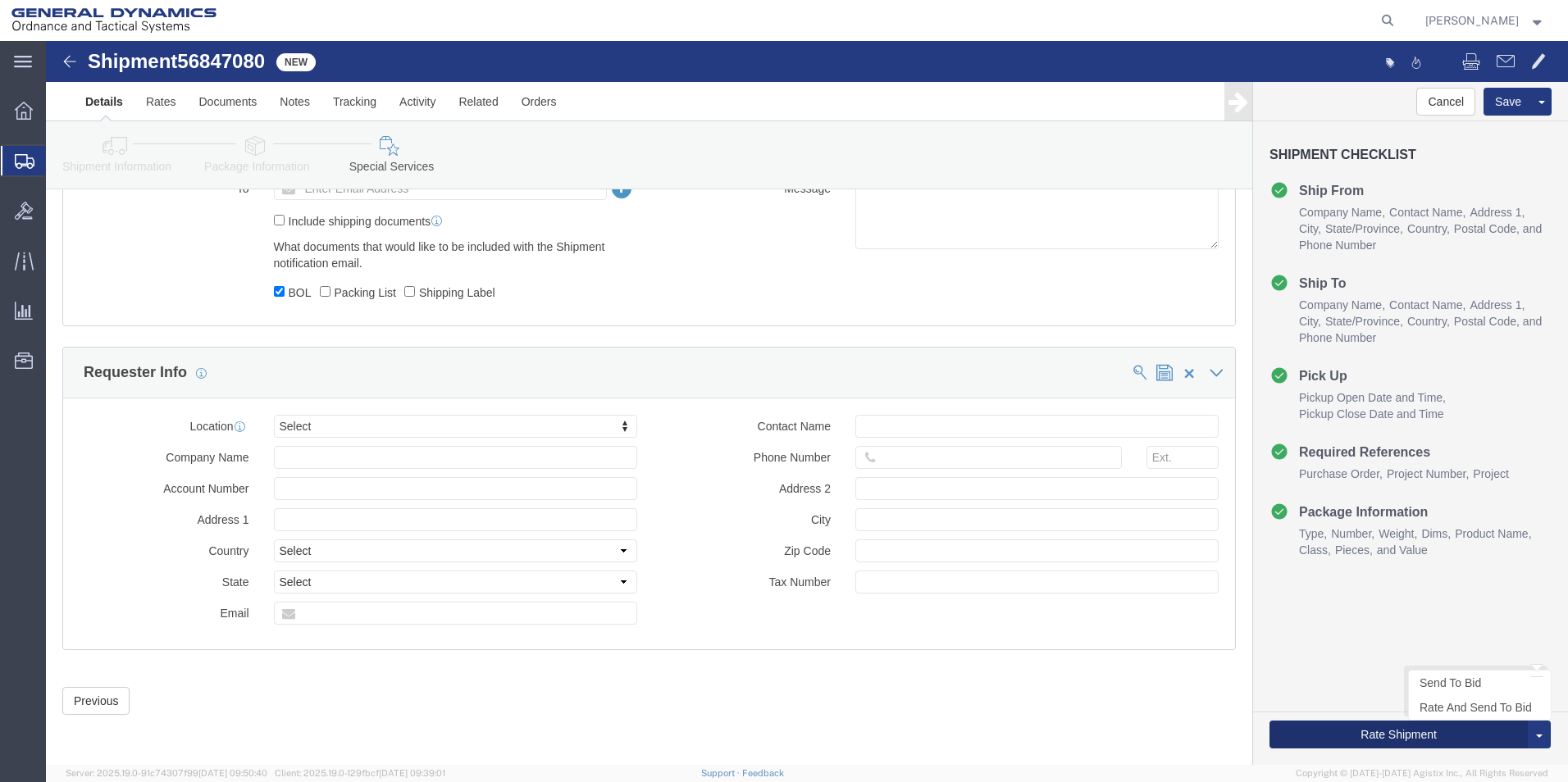
click button "Rate Shipment"
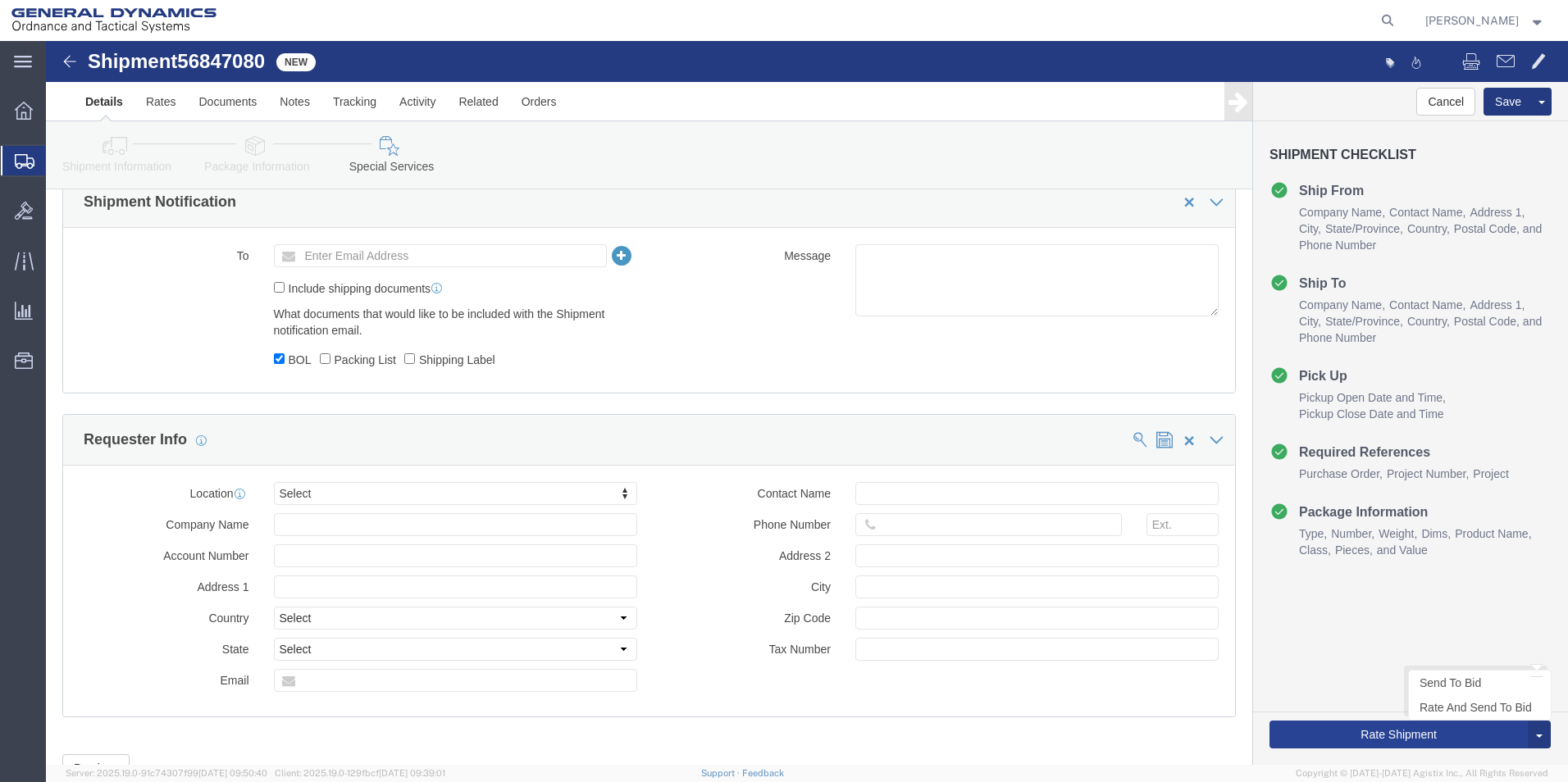
scroll to position [749, 0]
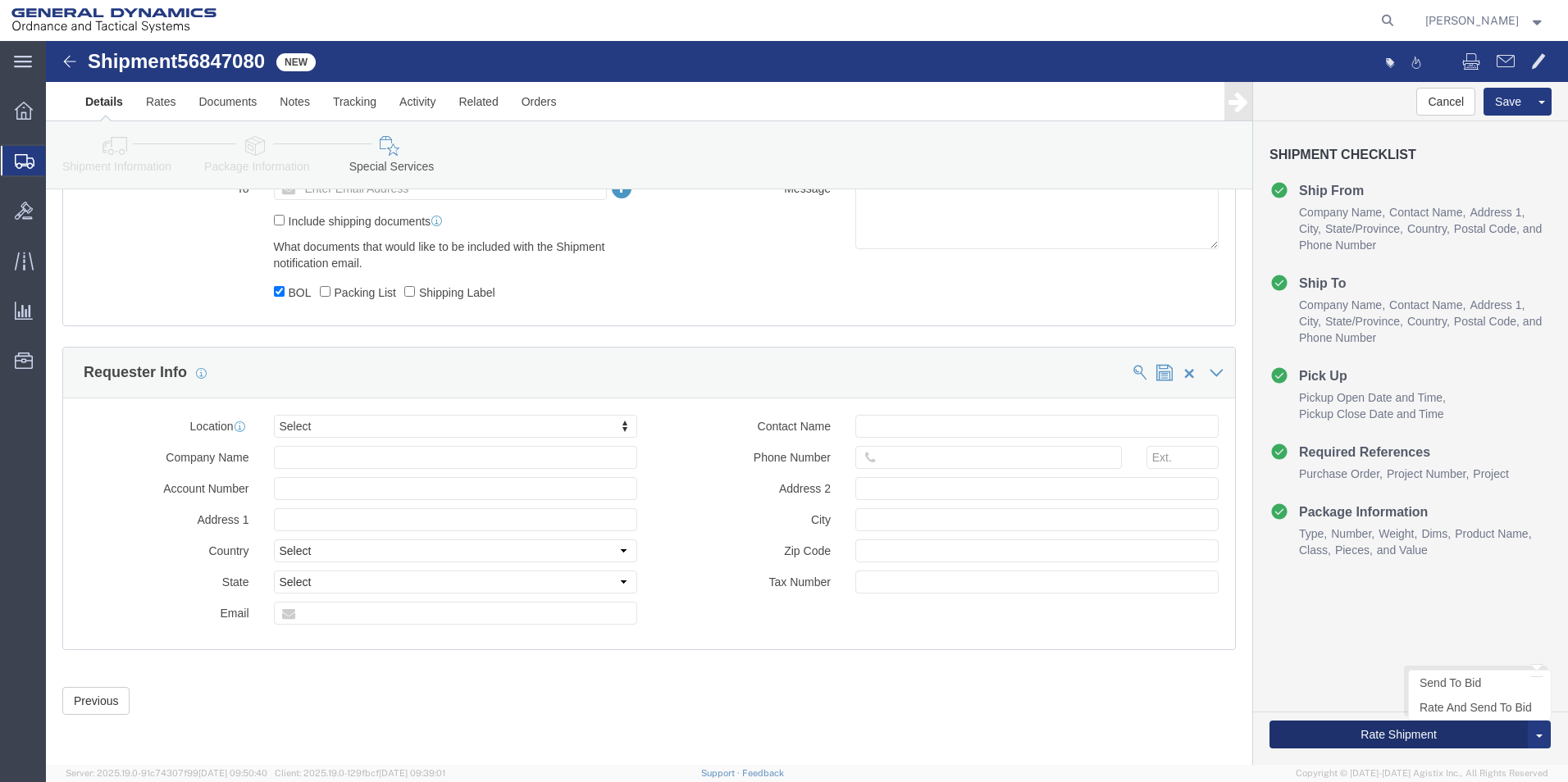
click button "Rate Shipment"
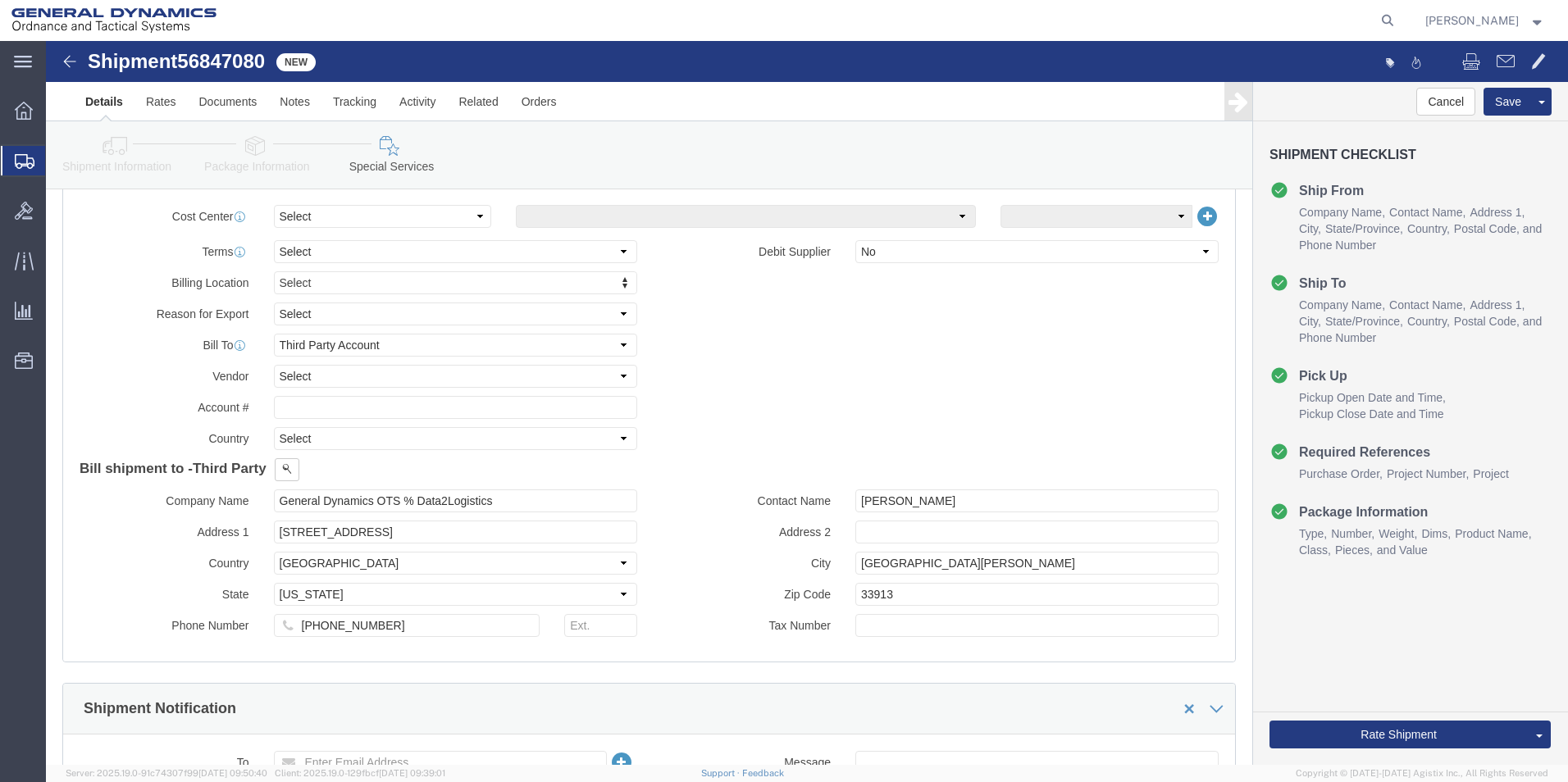
scroll to position [0, 0]
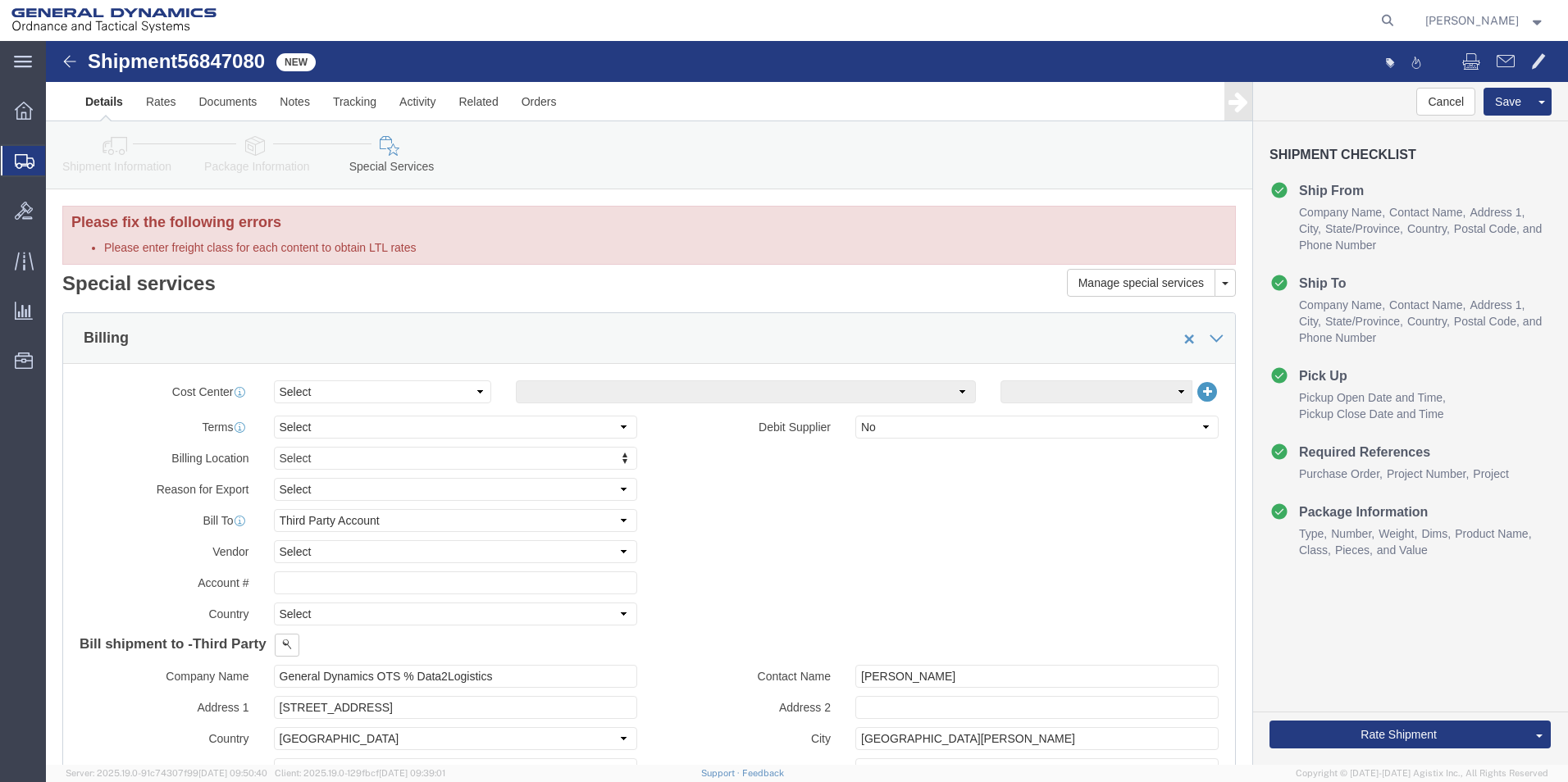
click icon
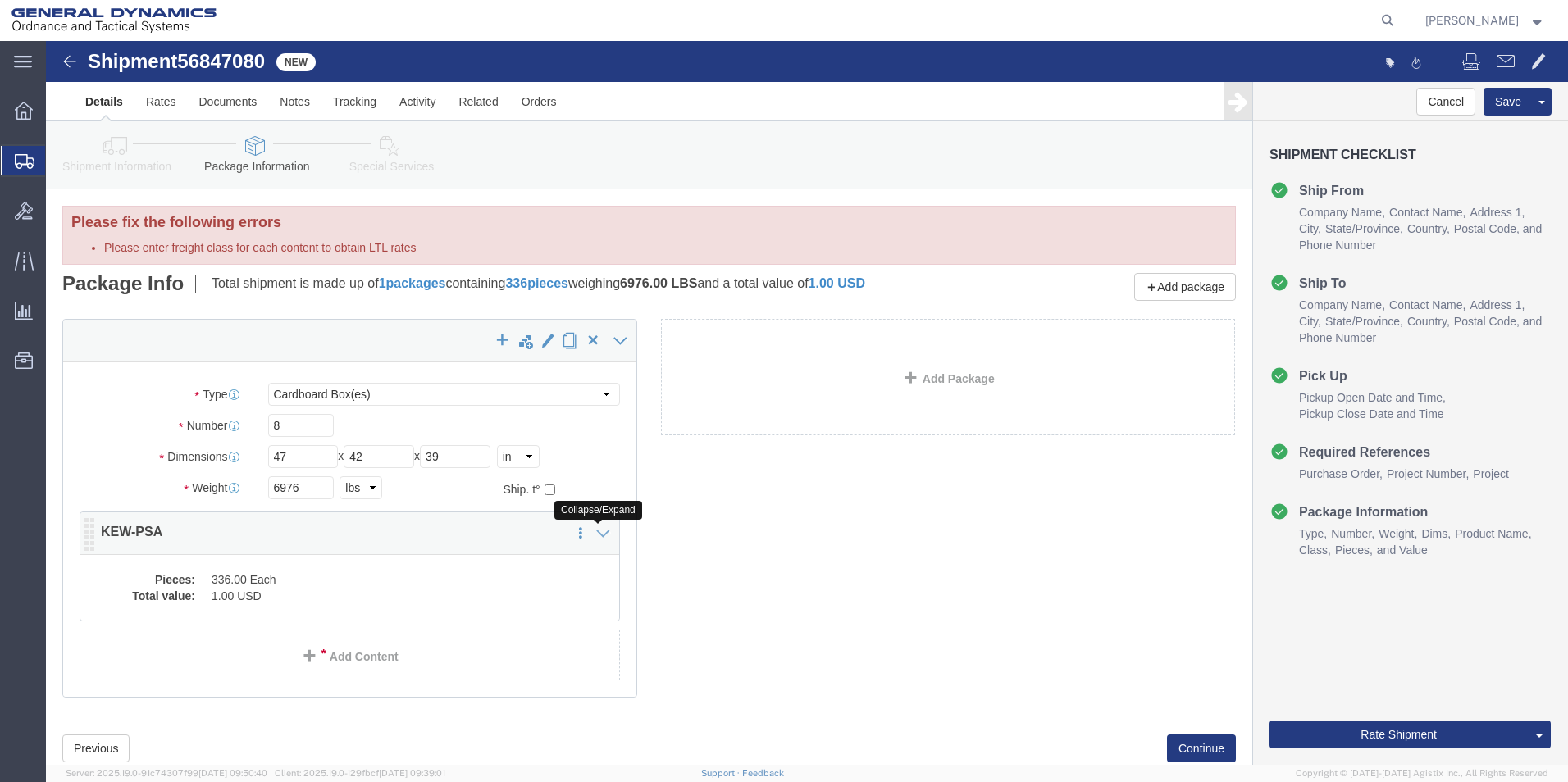
click icon
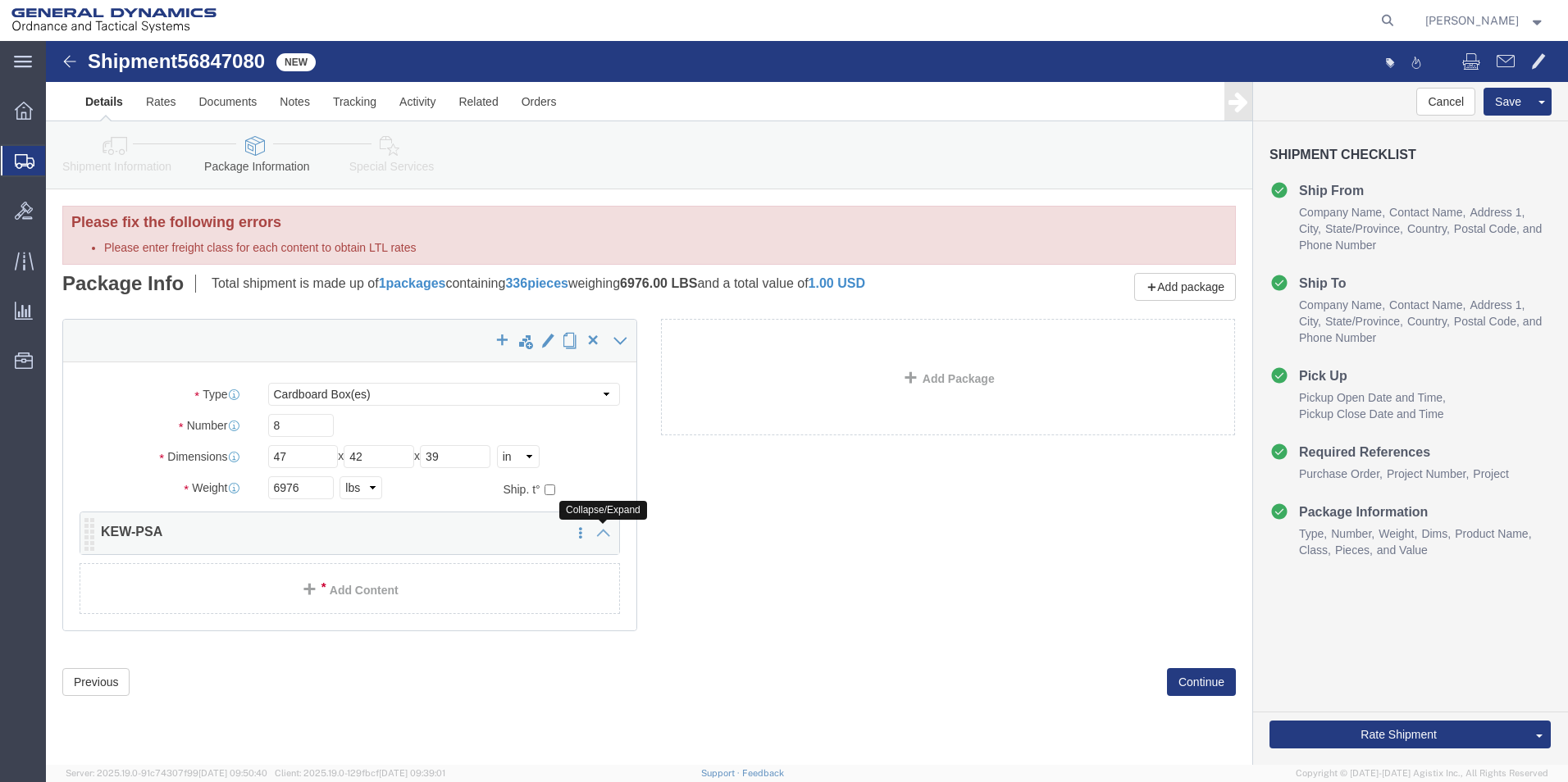
click icon
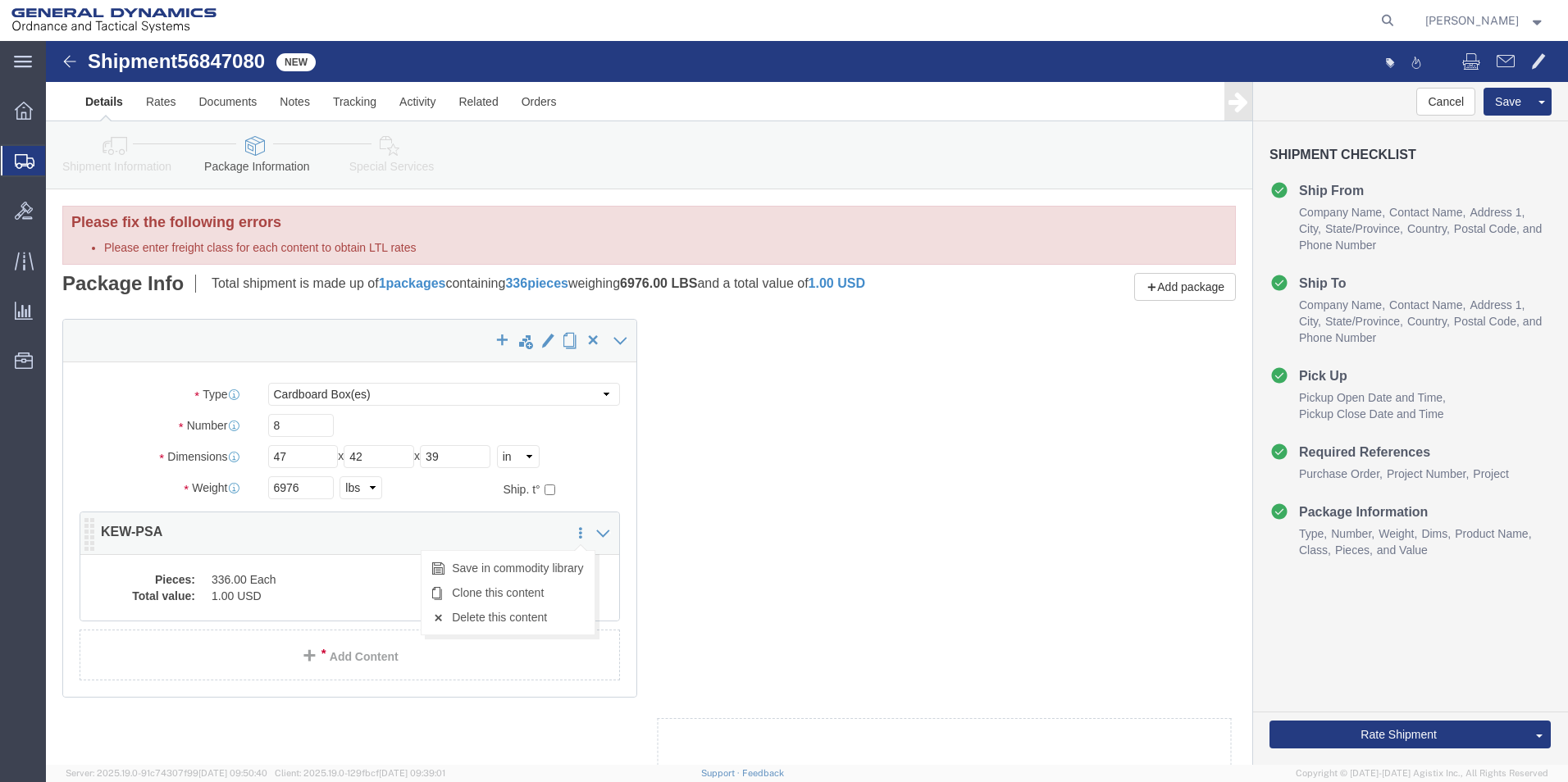
click link
click dd "336.00 Each"
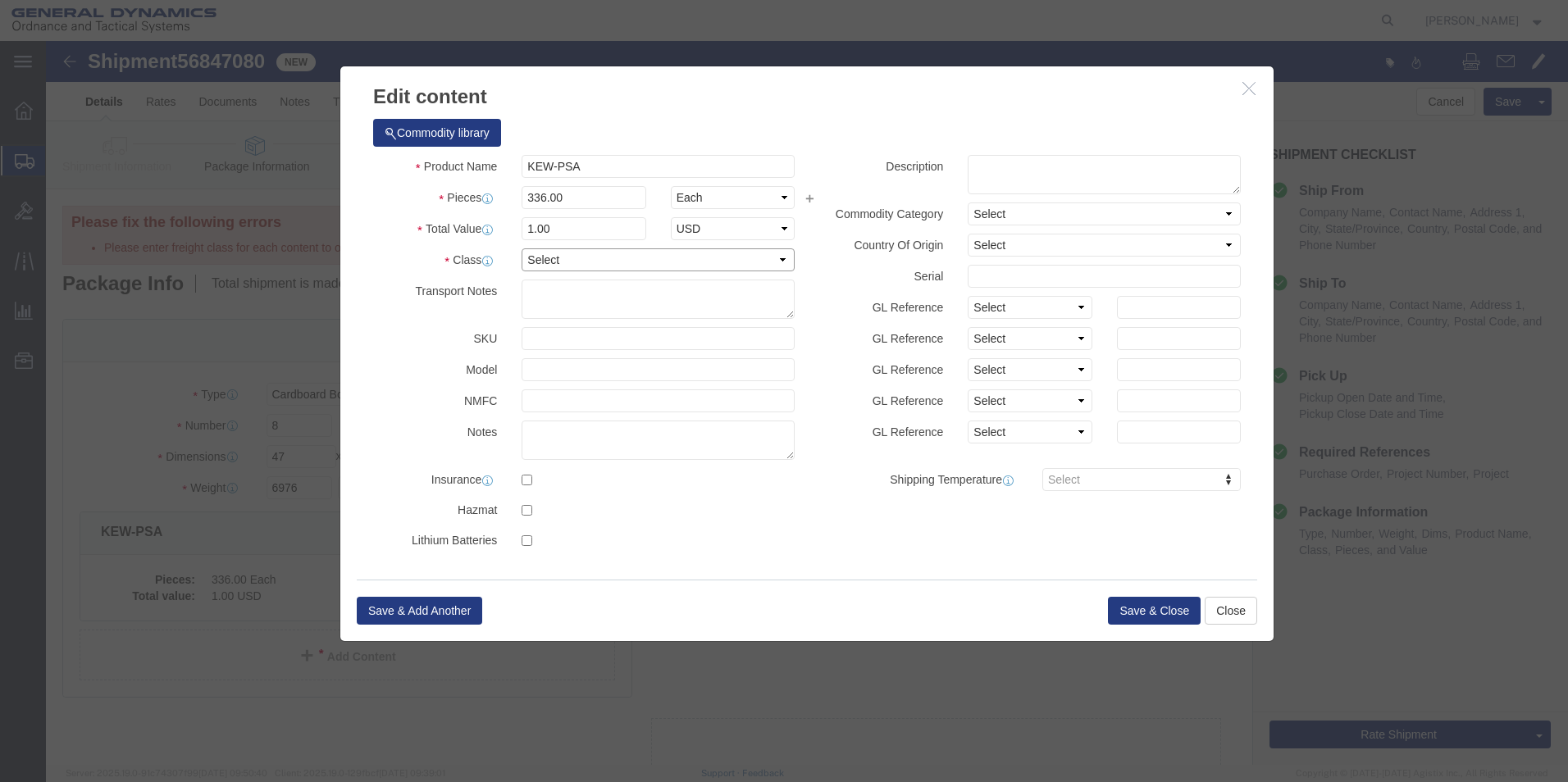
drag, startPoint x: 554, startPoint y: 227, endPoint x: 527, endPoint y: 220, distance: 27.9
click select "Select 50 55 60 65 70 85 92.5 100 125 175 250 300 400"
select select "85"
click select "Select 50 55 60 65 70 85 92.5 100 125 175 250 300 400"
click button "Save & Close"
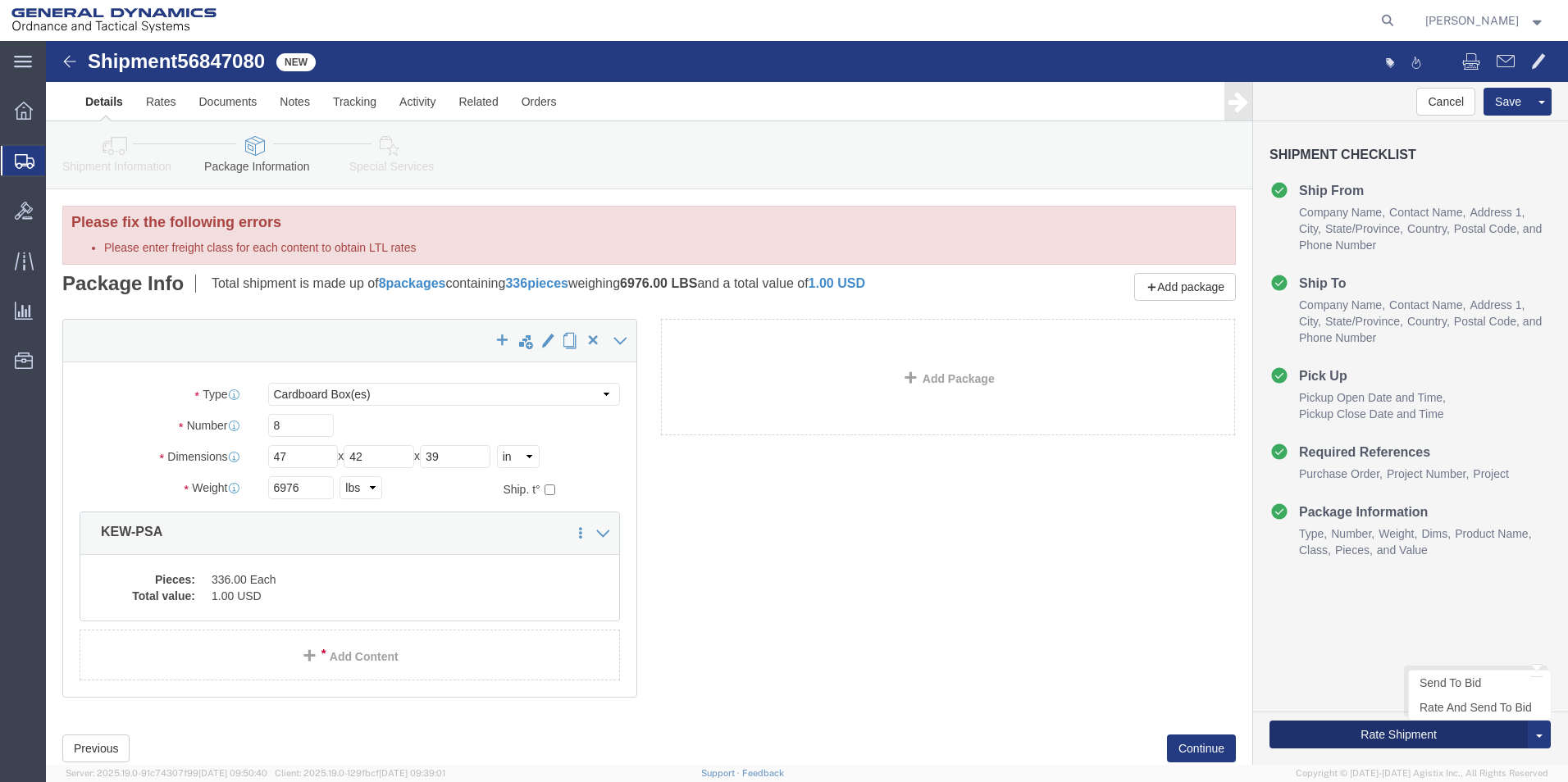
click button "Rate Shipment"
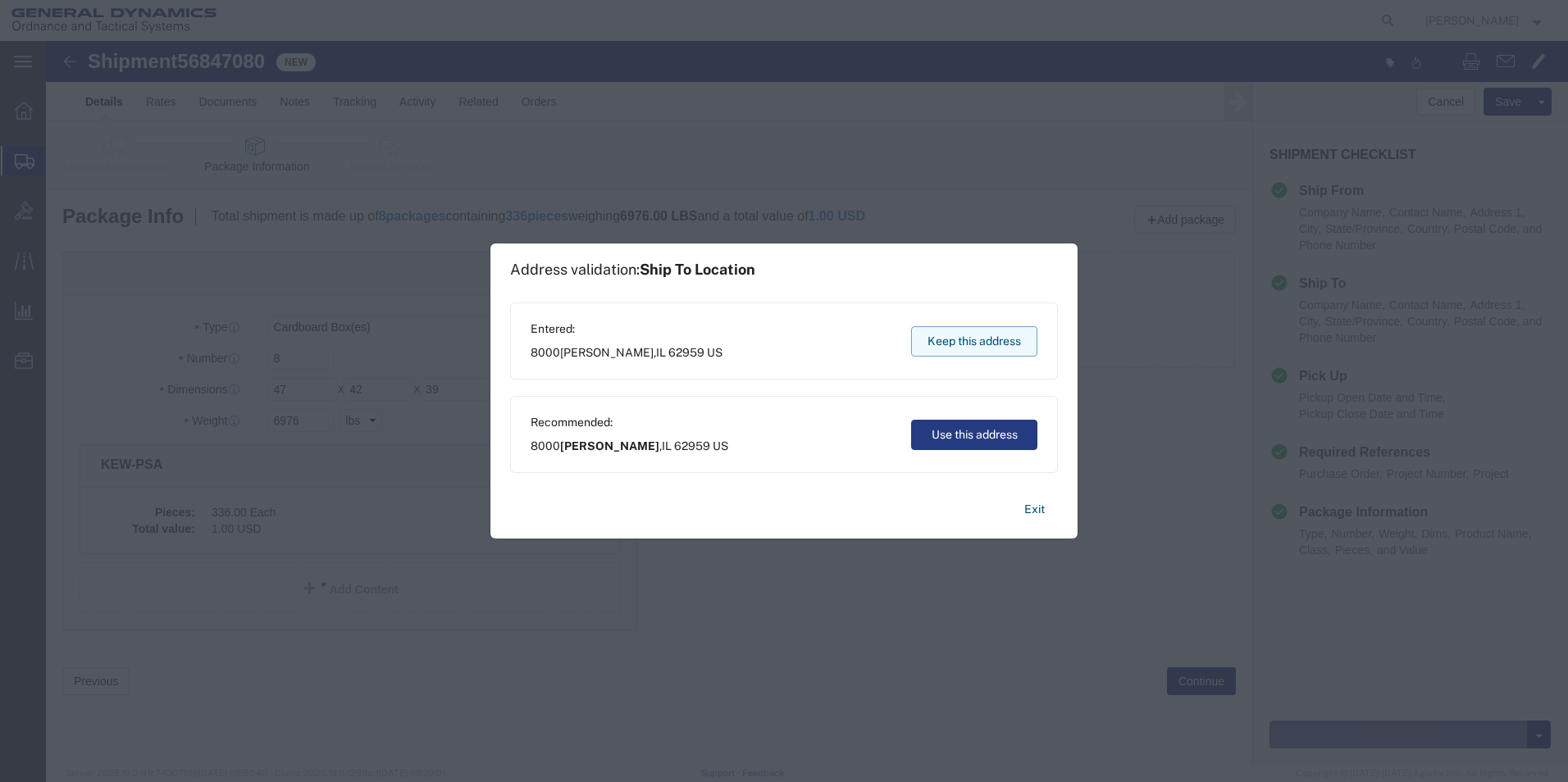
click at [957, 339] on button "Keep this address" at bounding box center [974, 342] width 126 height 31
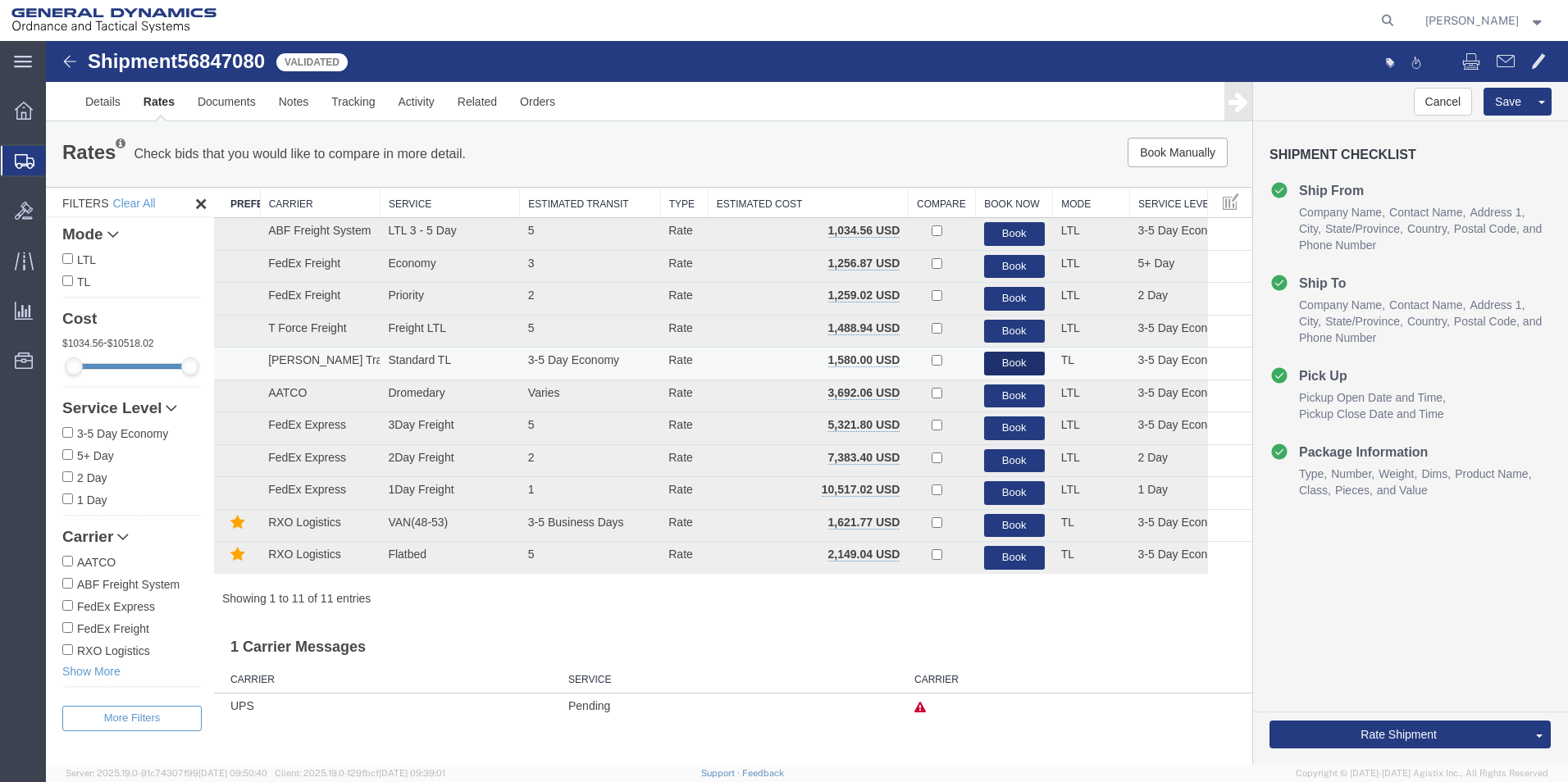
click at [1009, 359] on button "Book" at bounding box center [1014, 364] width 61 height 24
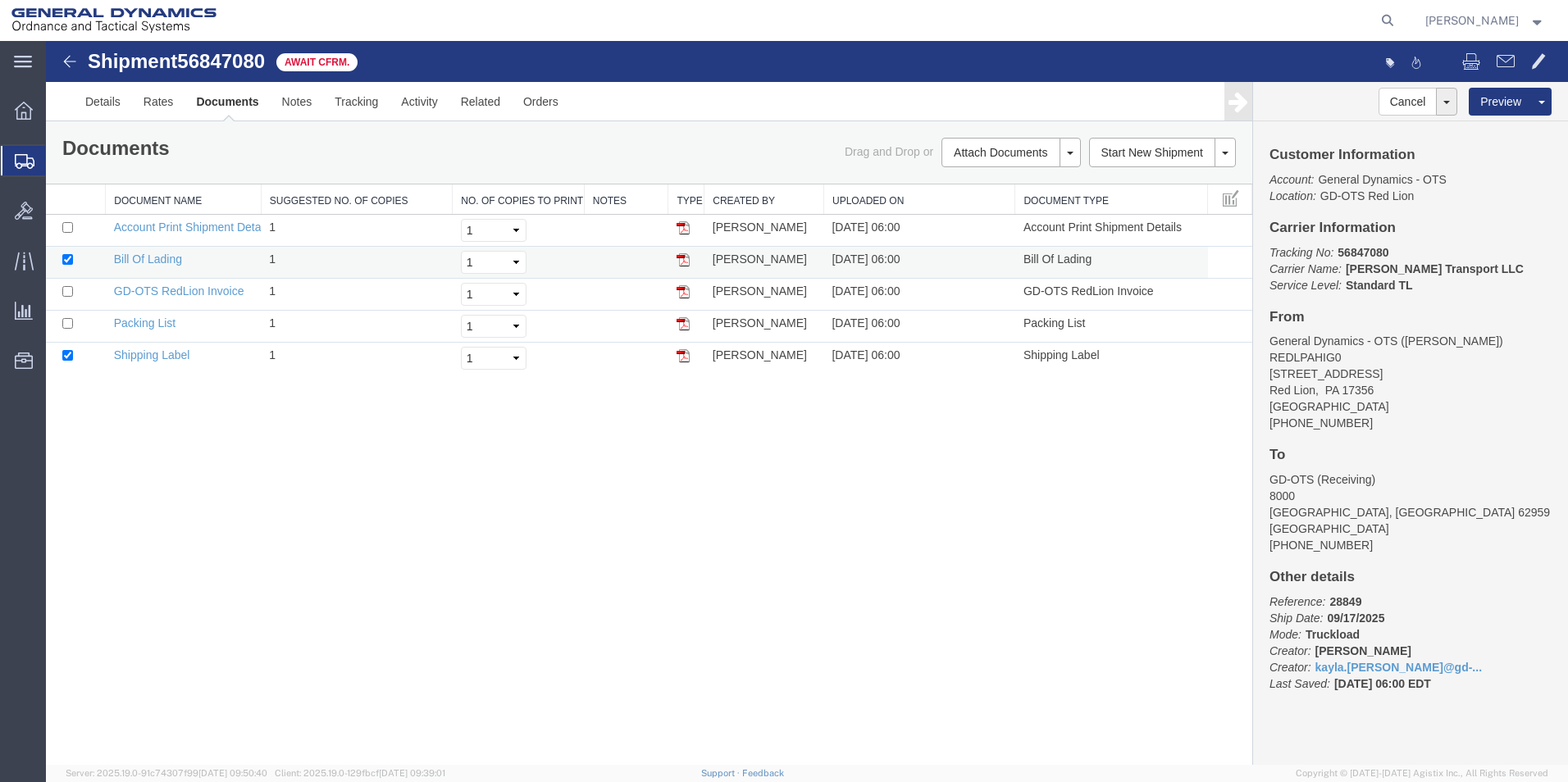
click at [682, 260] on img at bounding box center [683, 259] width 13 height 13
drag, startPoint x: 503, startPoint y: 446, endPoint x: 523, endPoint y: 409, distance: 42.1
click at [510, 424] on div "Shipment 56847080 5 of 5 Await Cfrm. Details Rates Documents Notes Tracking Act…" at bounding box center [807, 403] width 1522 height 724
